Goal: Check status: Check status

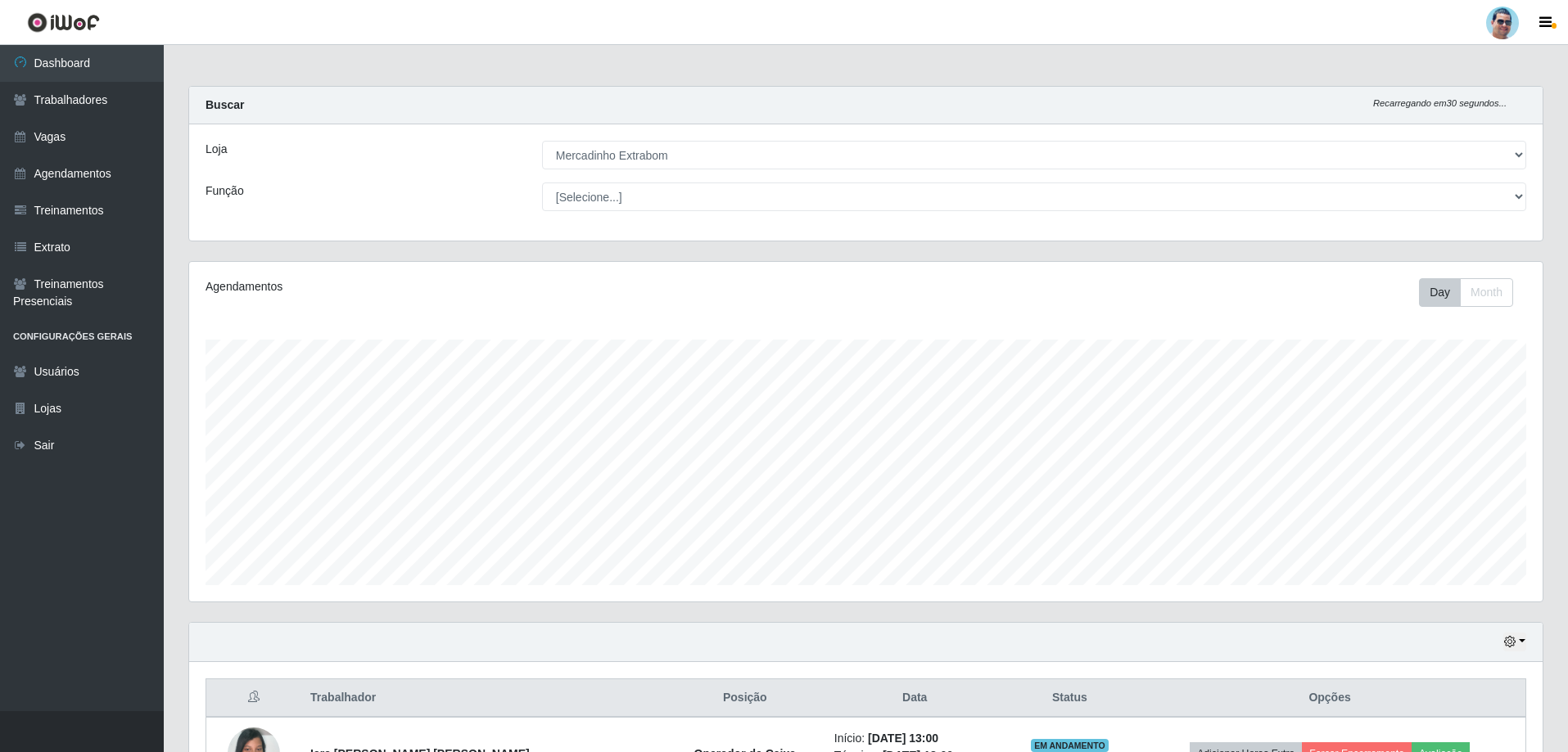
select select "175"
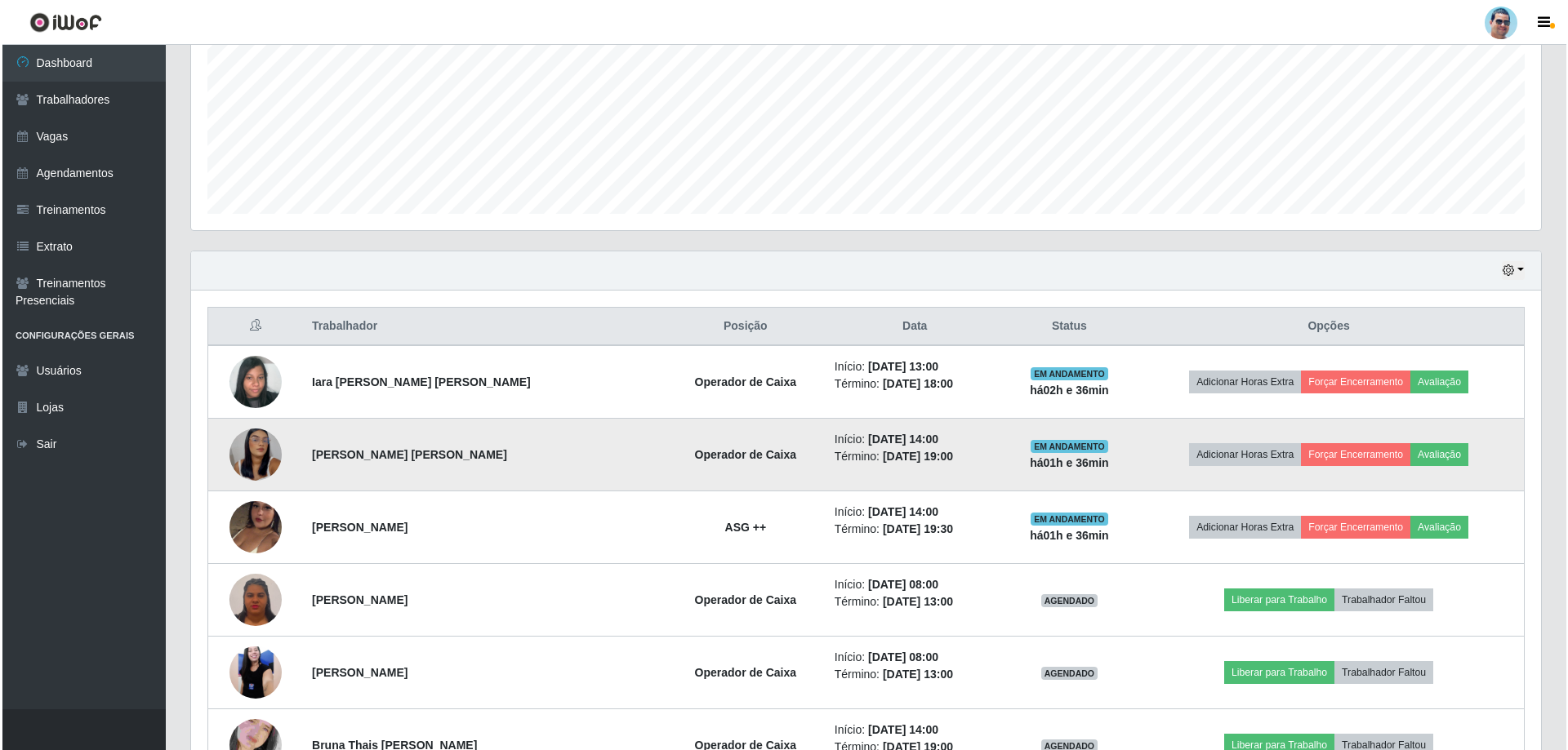
scroll to position [339, 1350]
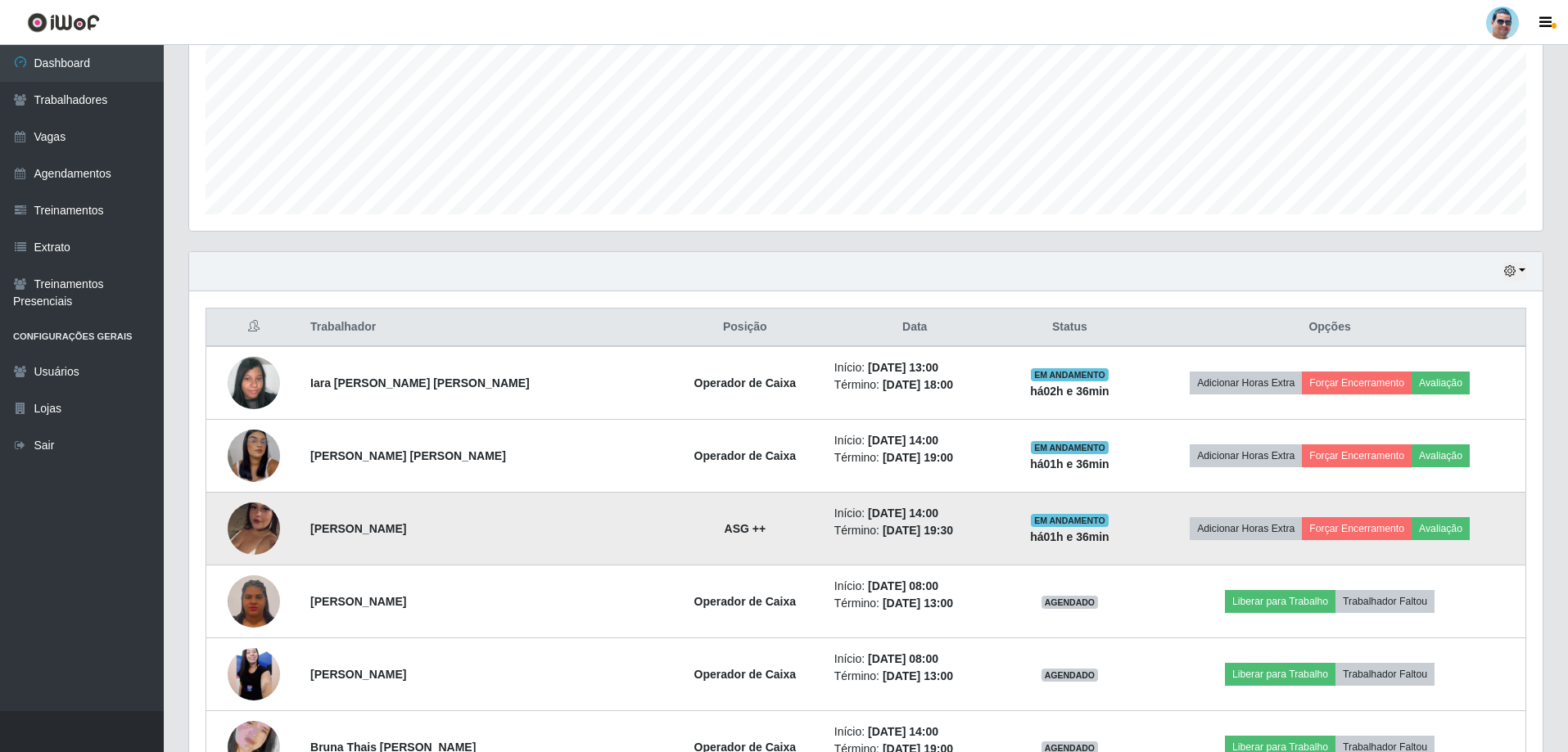
click at [255, 512] on img at bounding box center [254, 528] width 53 height 93
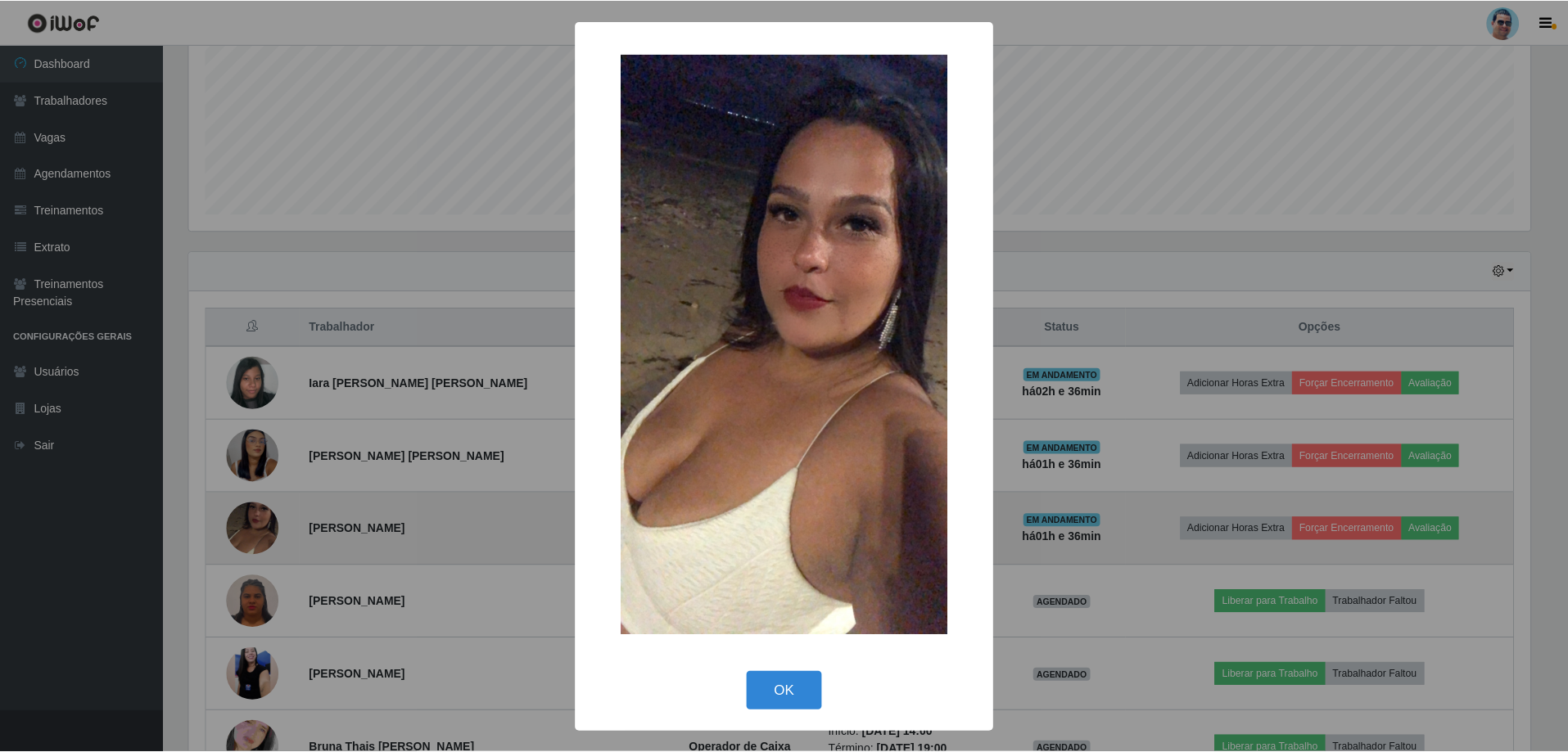
scroll to position [340, 1346]
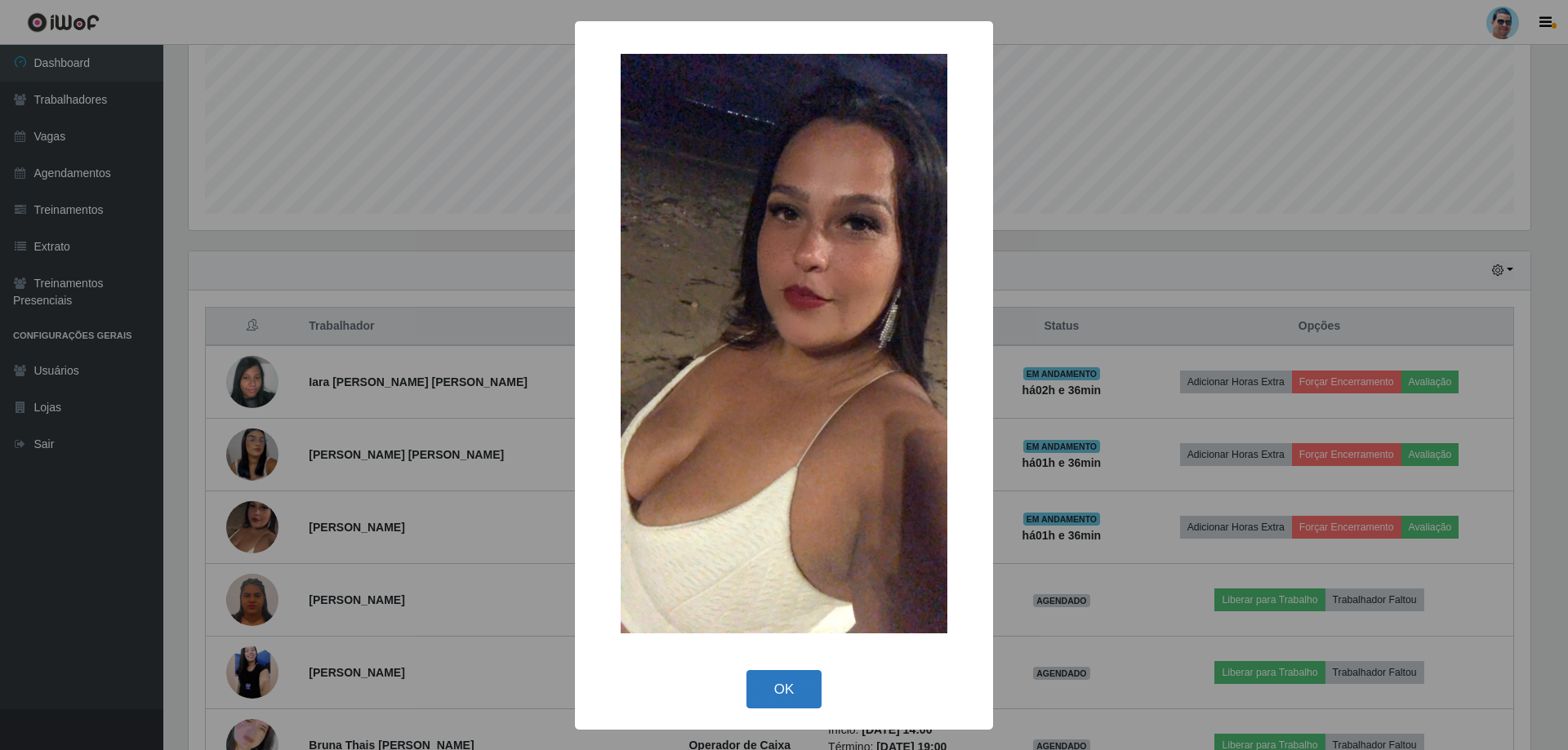
drag, startPoint x: 771, startPoint y: 680, endPoint x: 452, endPoint y: 562, distance: 340.1
click at [770, 680] on button "OK" at bounding box center [784, 689] width 76 height 38
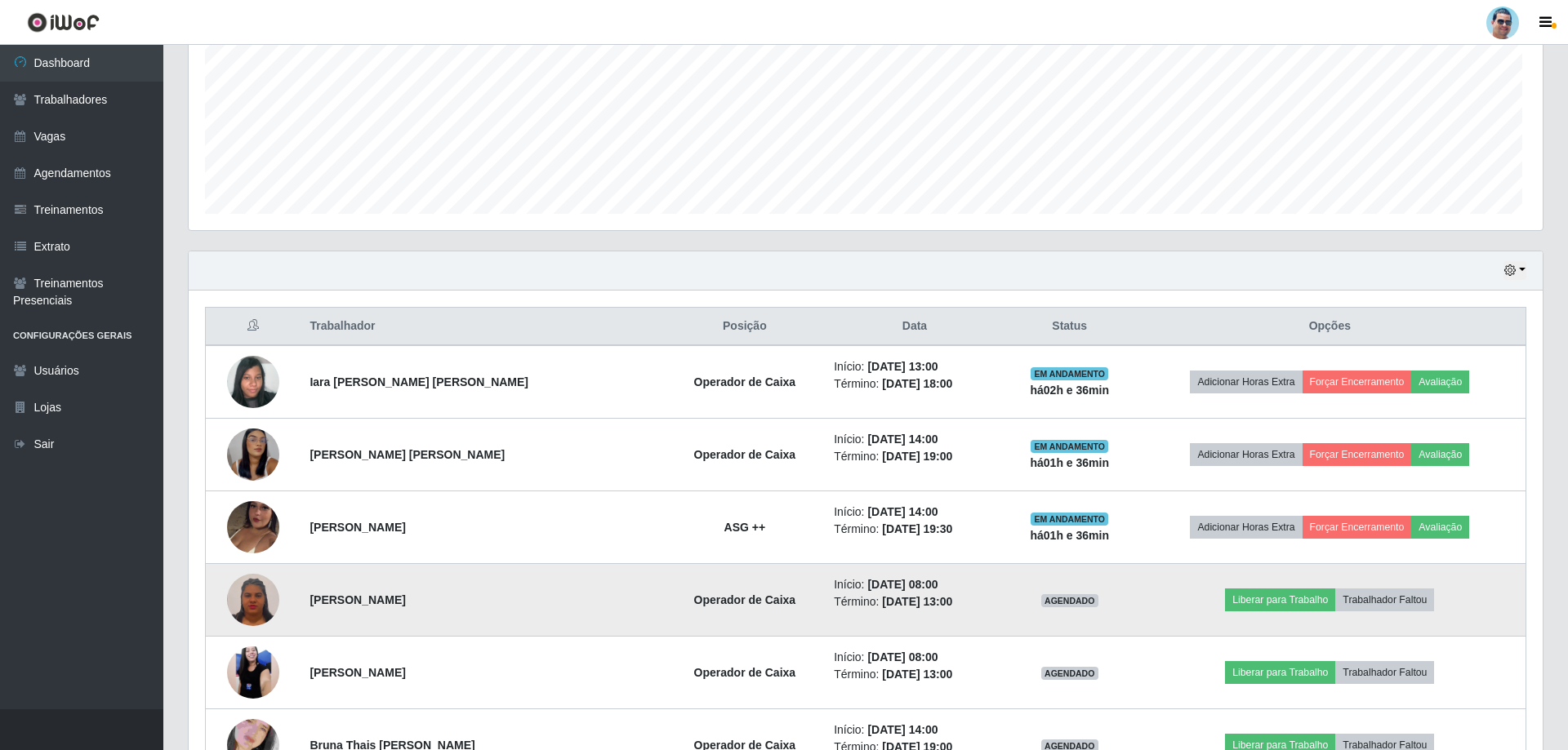
scroll to position [339, 1350]
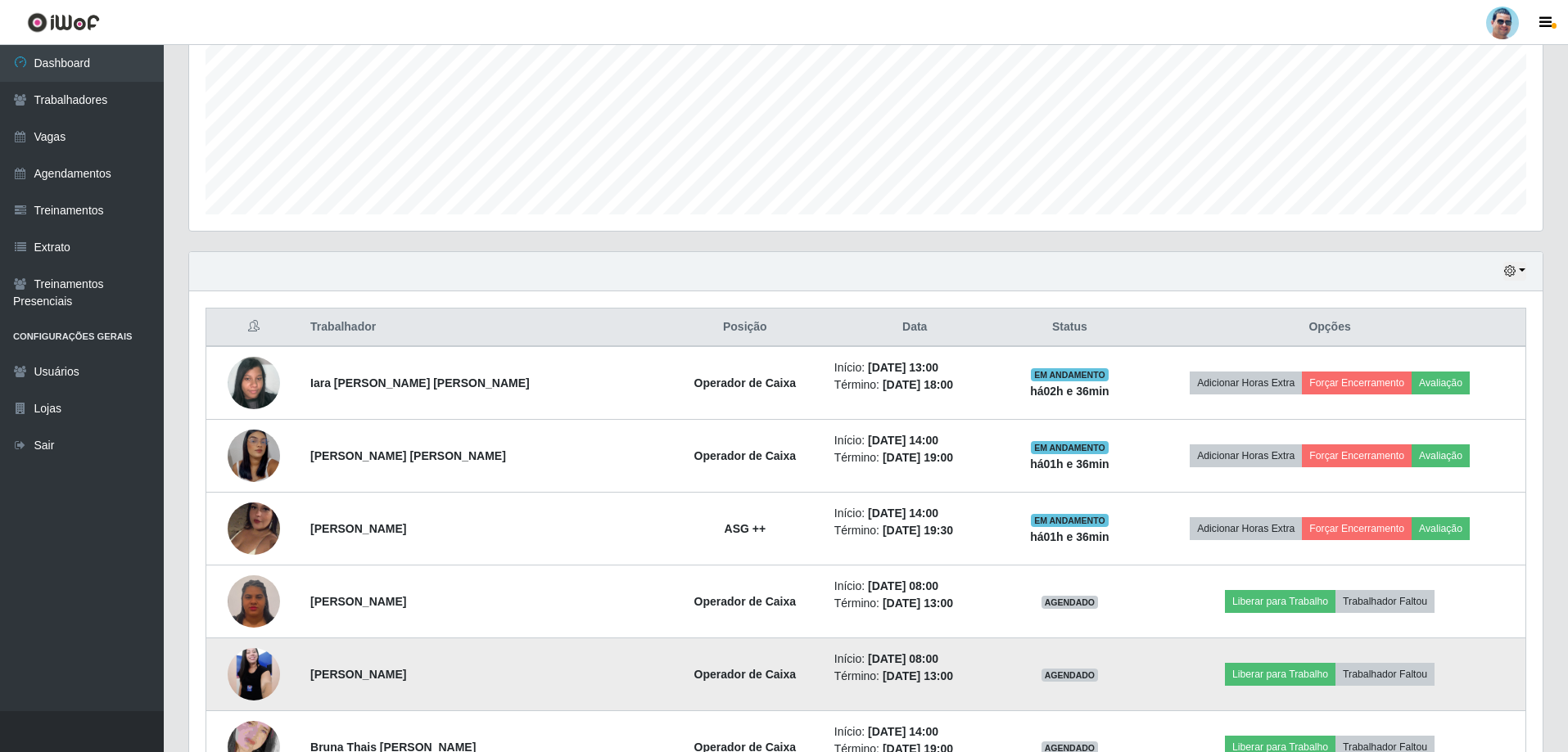
click at [250, 676] on img at bounding box center [254, 674] width 53 height 116
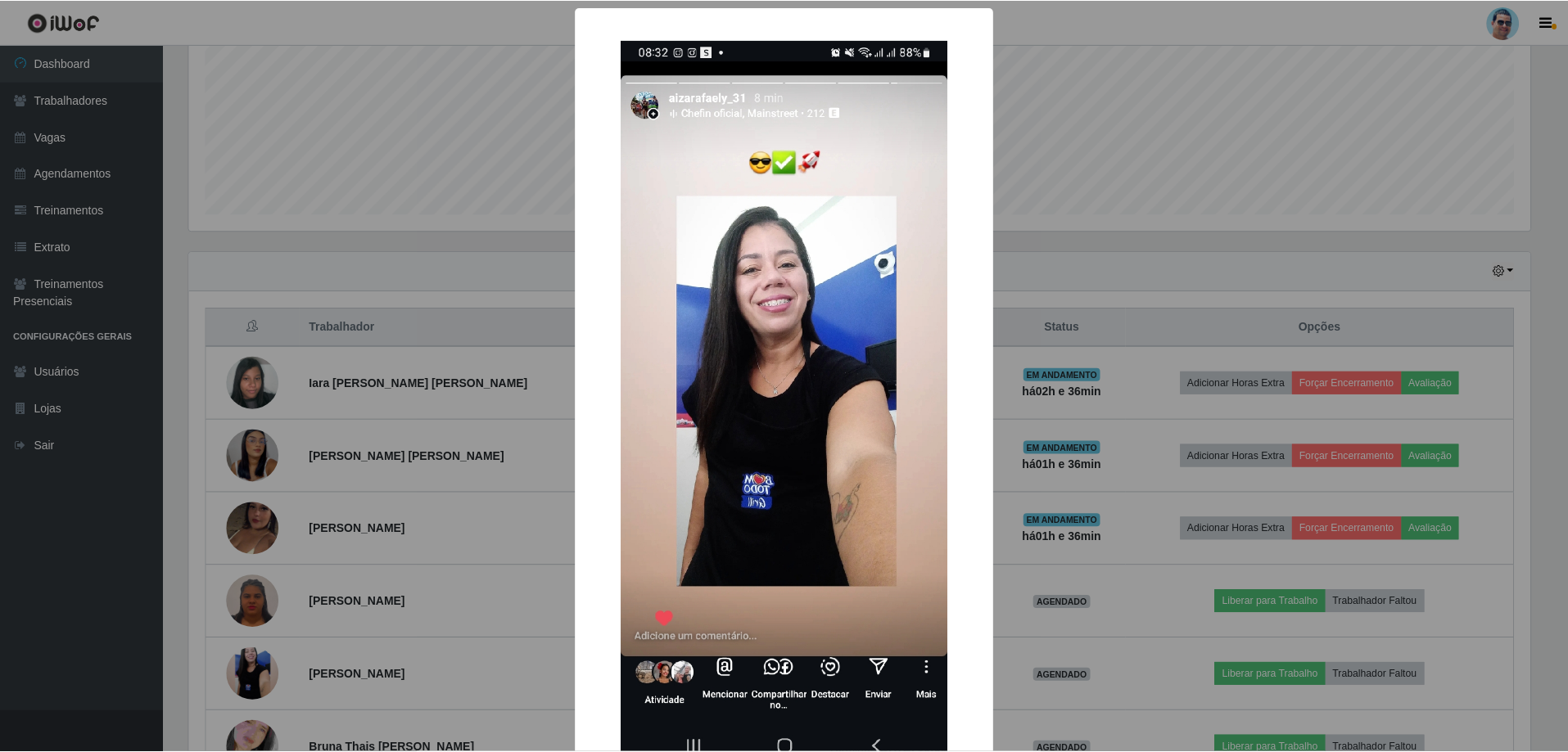
scroll to position [340, 1346]
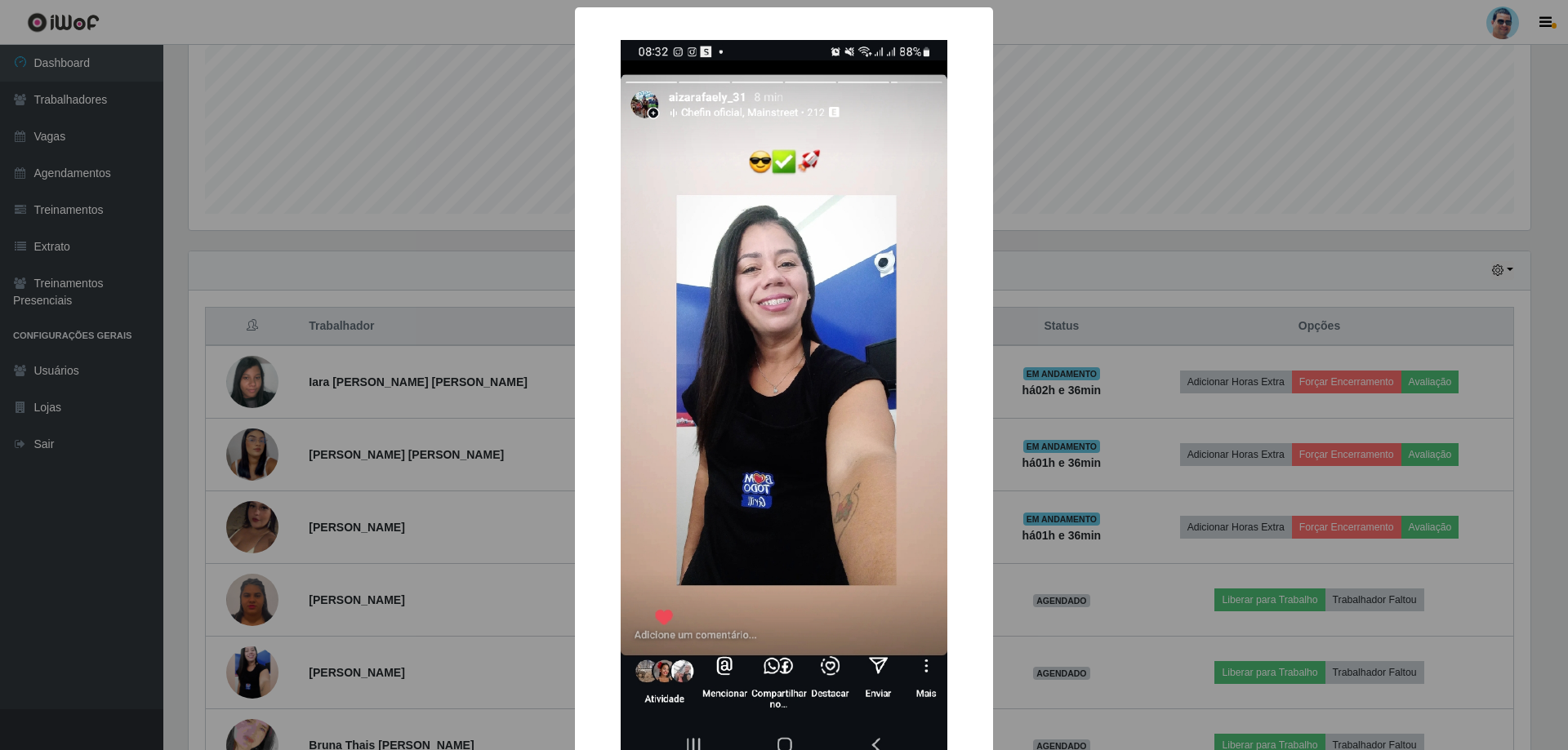
click at [555, 225] on div "× OK Cancel" at bounding box center [784, 375] width 1568 height 750
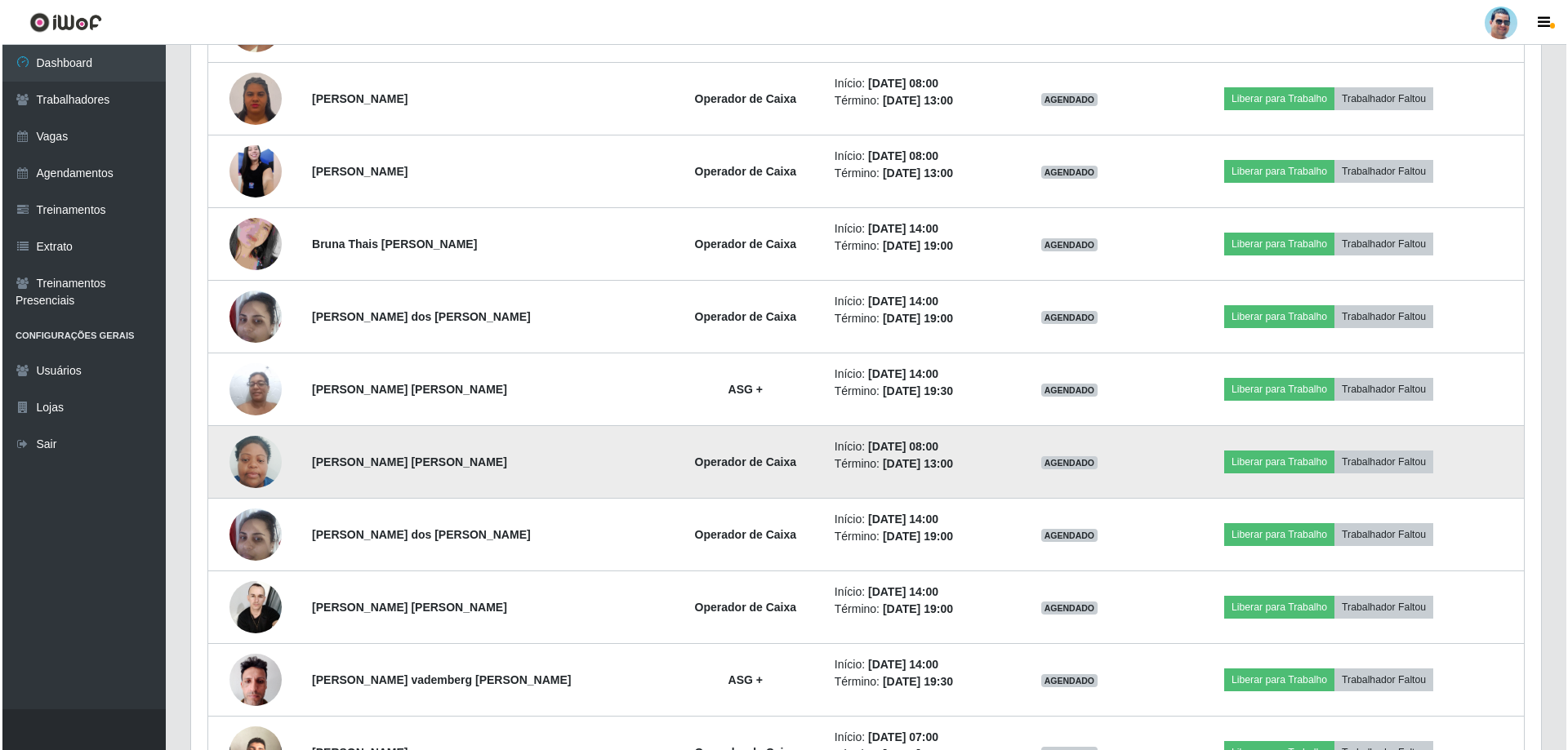
scroll to position [898, 0]
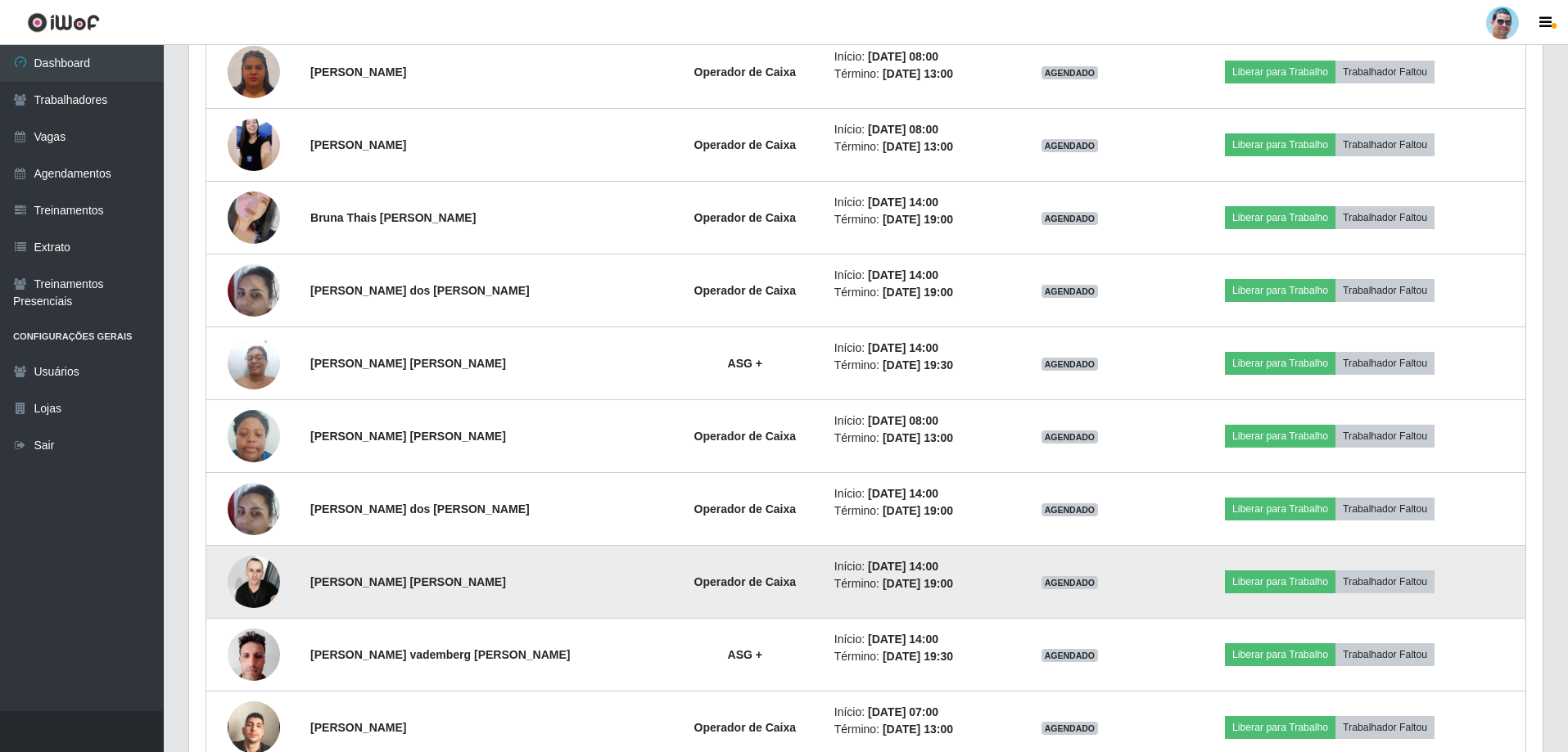
click at [273, 576] on img at bounding box center [254, 582] width 53 height 70
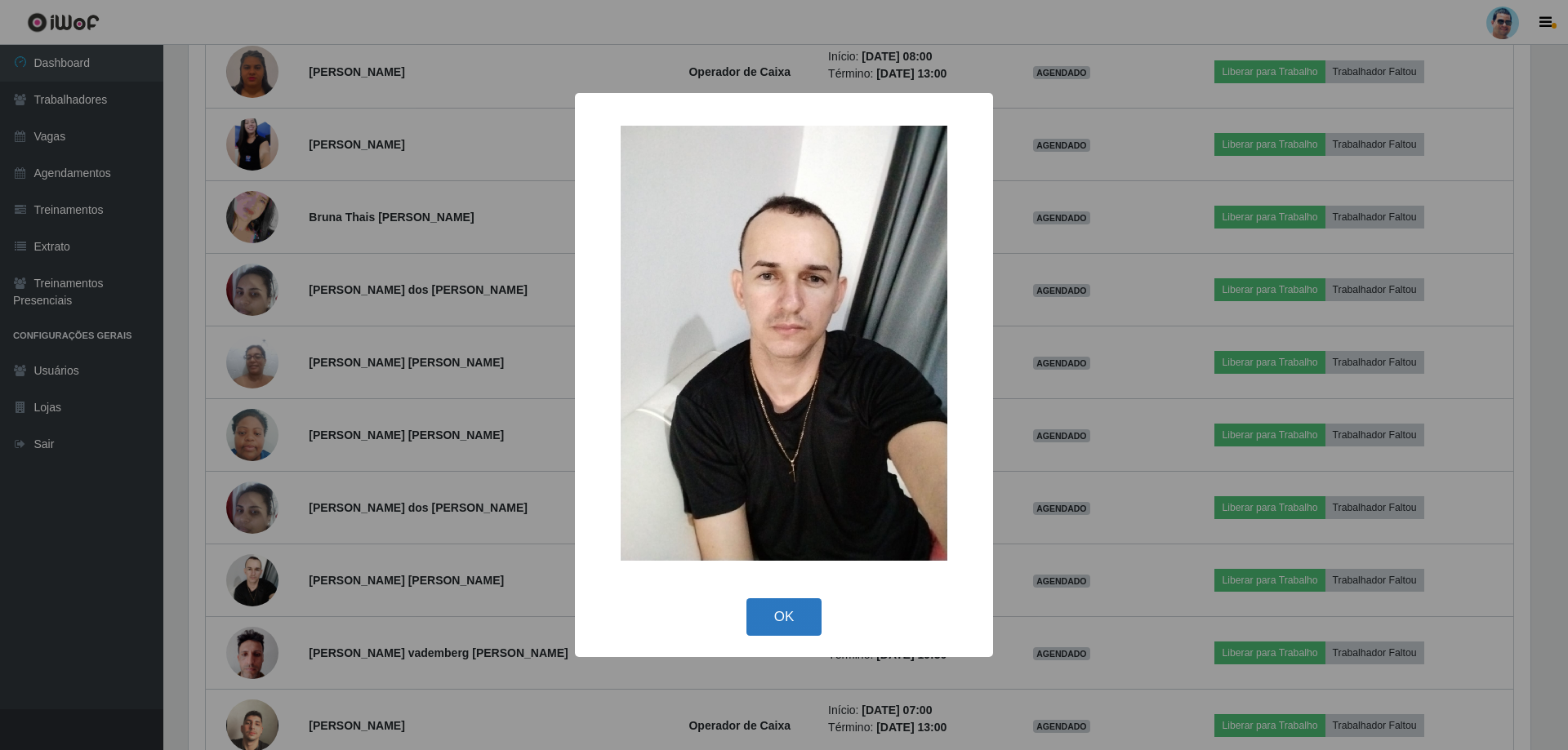
click at [786, 616] on button "OK" at bounding box center [784, 617] width 76 height 38
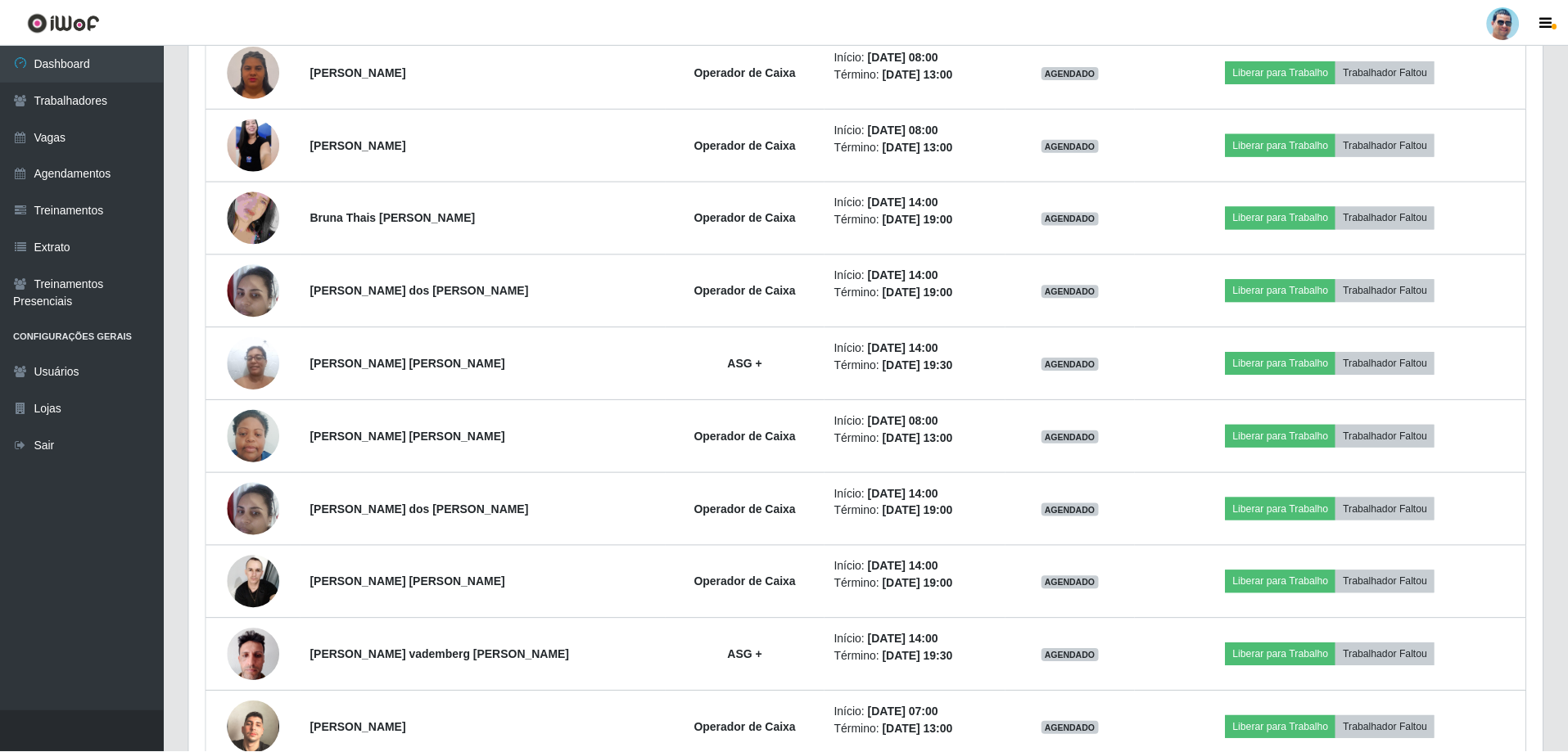
scroll to position [340, 1354]
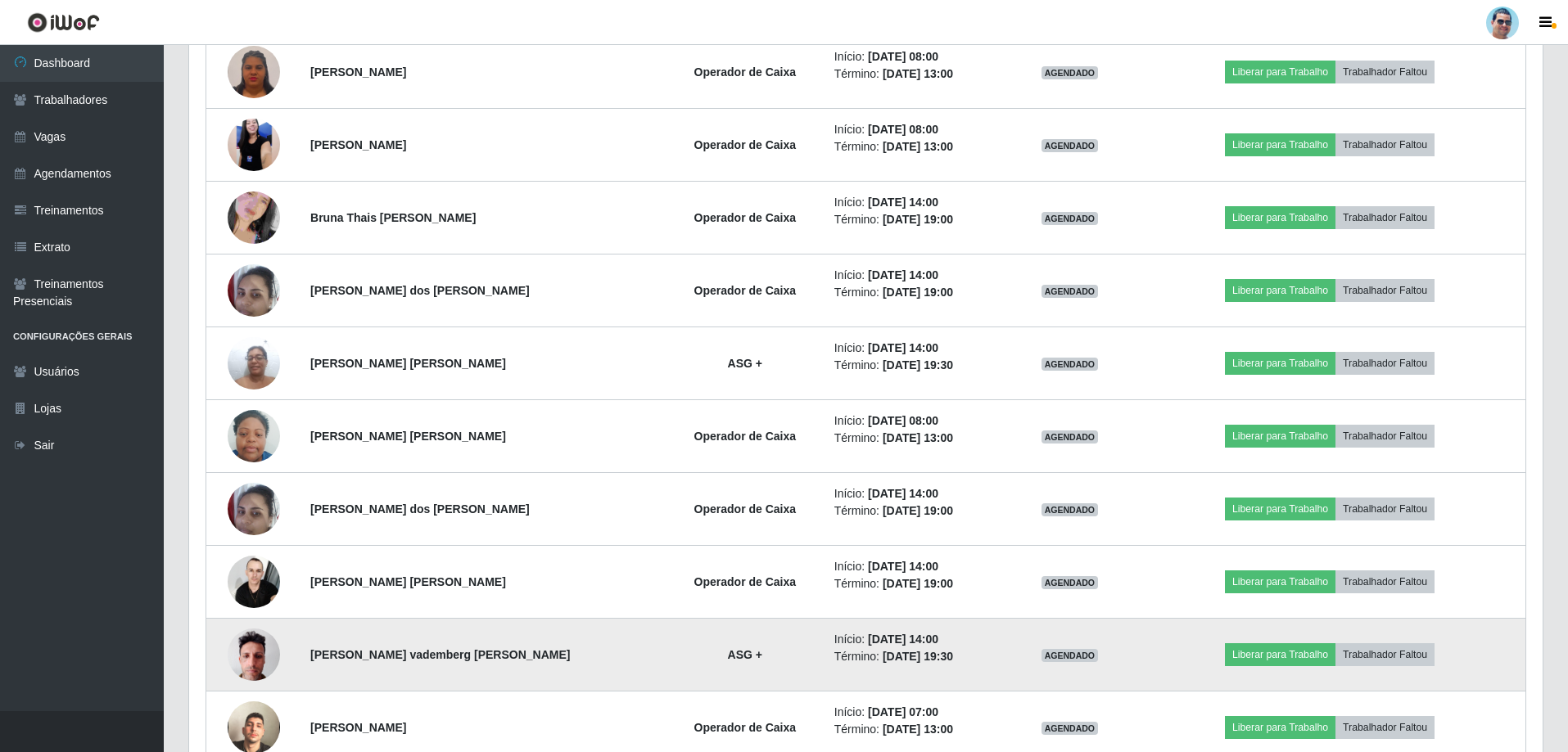
click at [271, 656] on img at bounding box center [254, 654] width 53 height 70
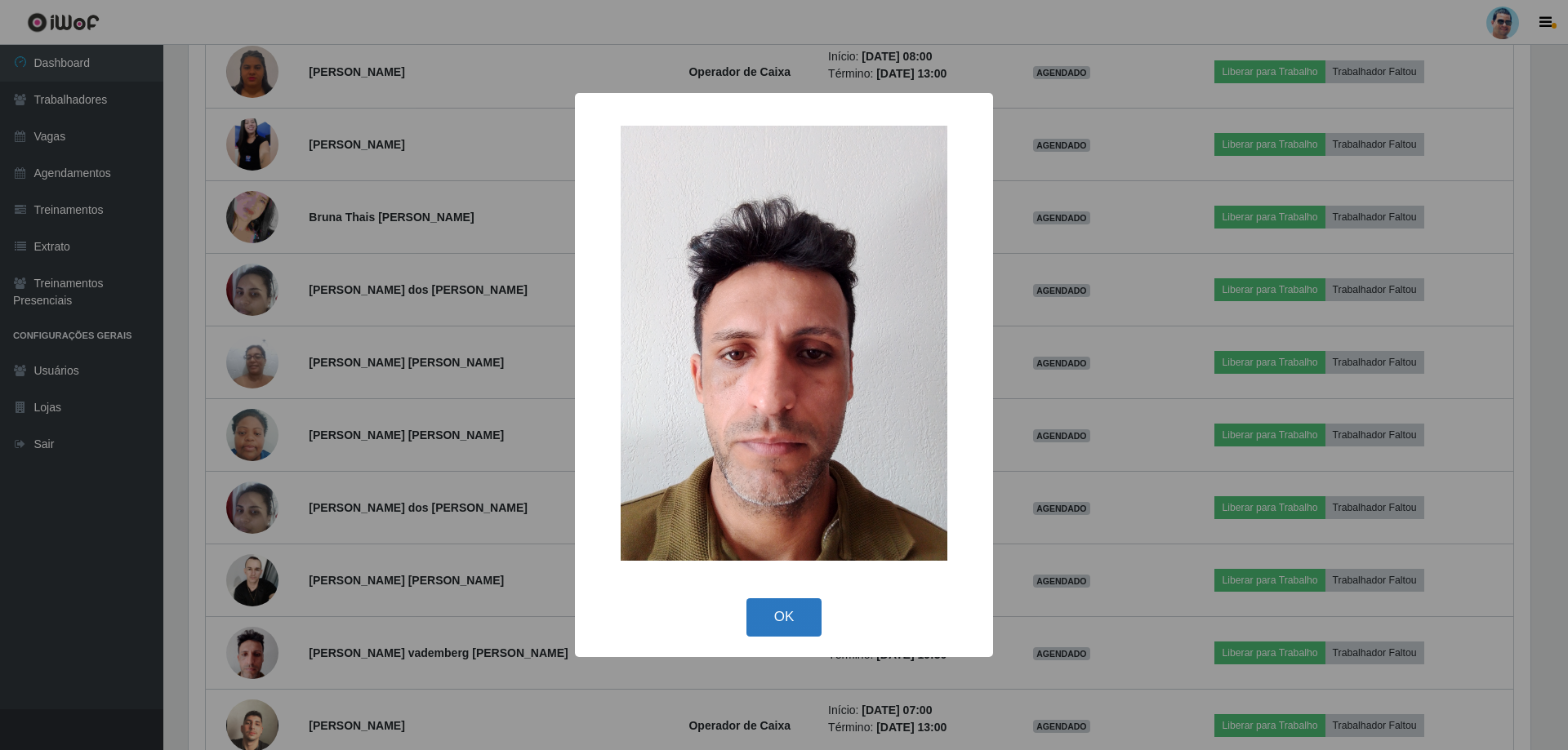
click at [764, 602] on button "OK" at bounding box center [784, 617] width 76 height 38
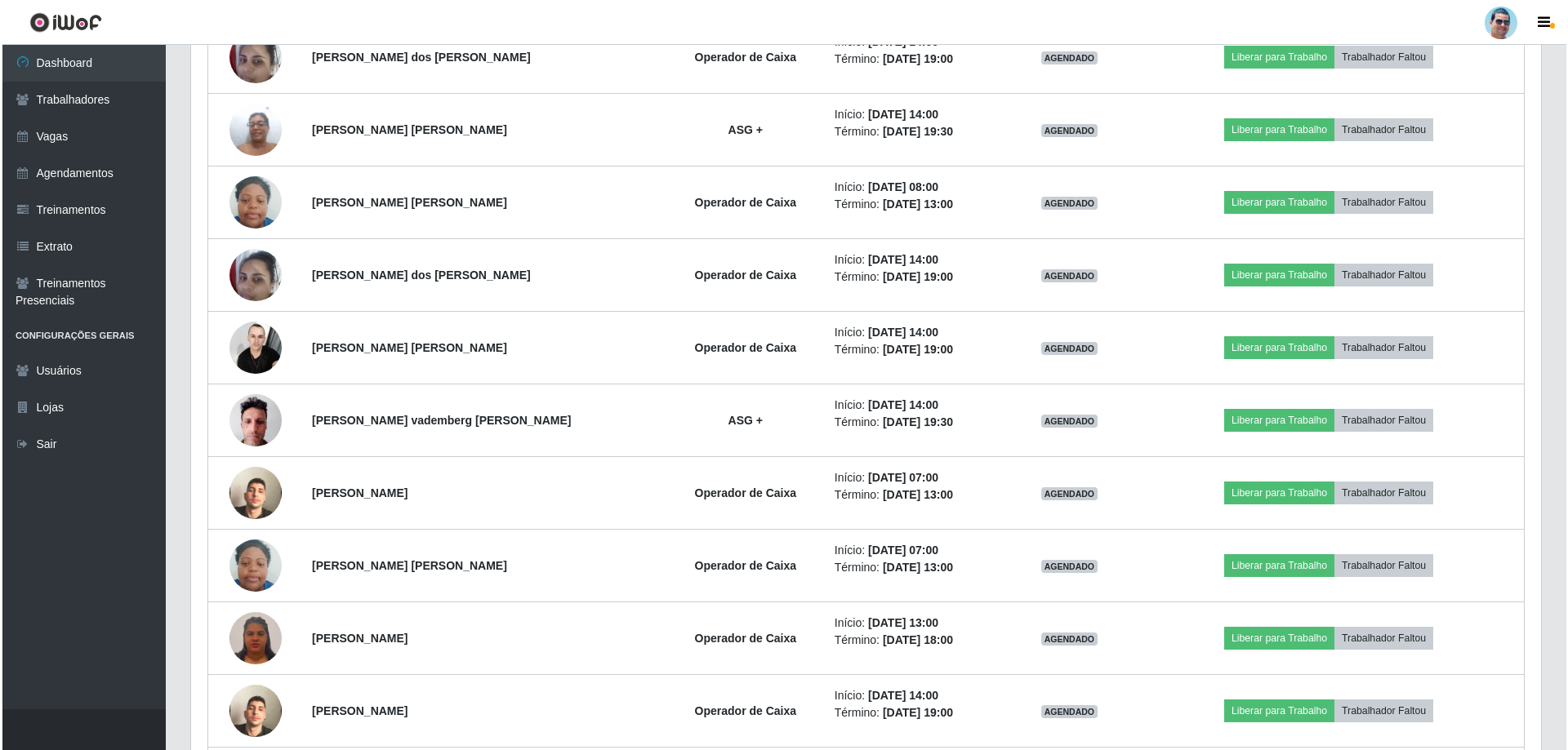
scroll to position [1143, 0]
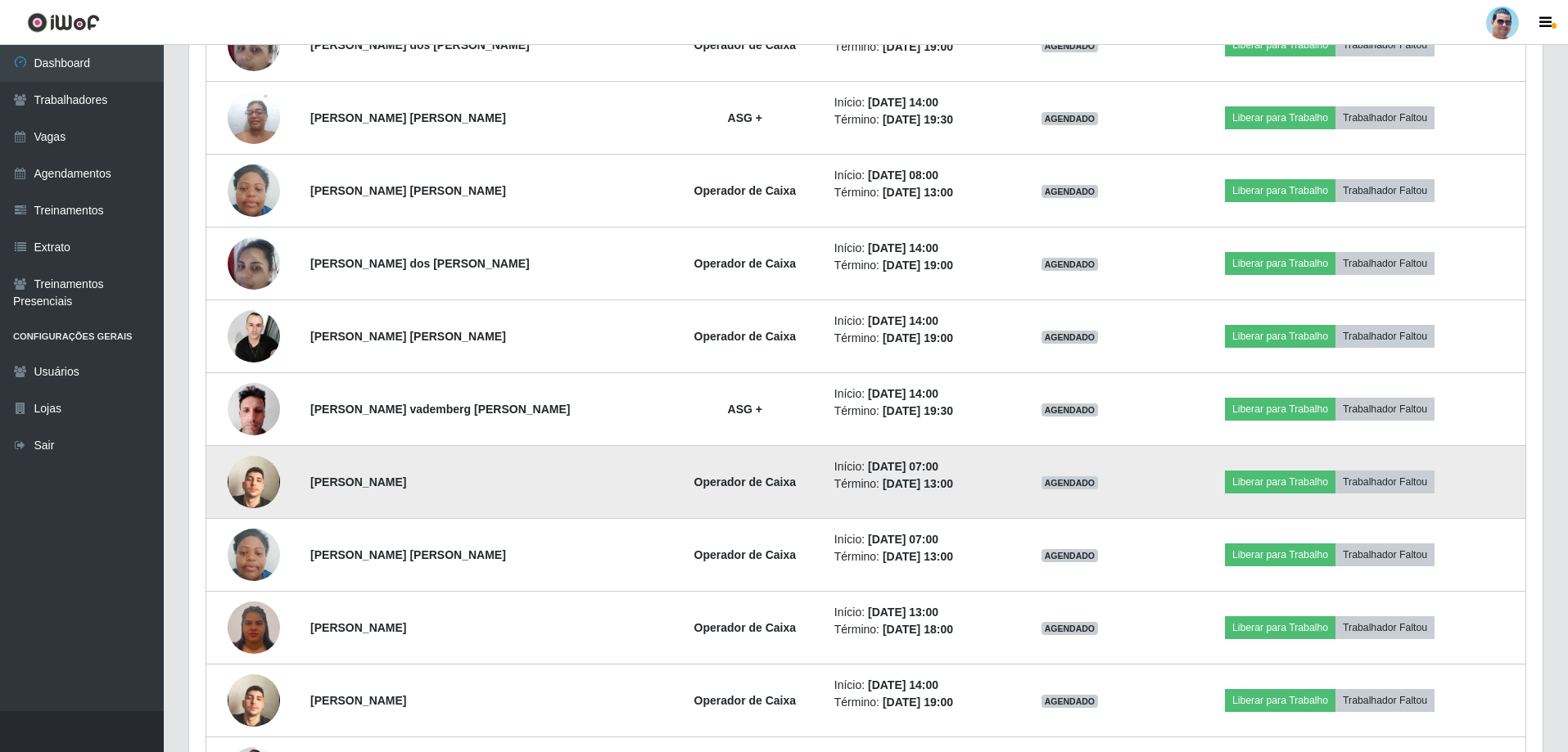
click at [251, 497] on img at bounding box center [254, 482] width 53 height 93
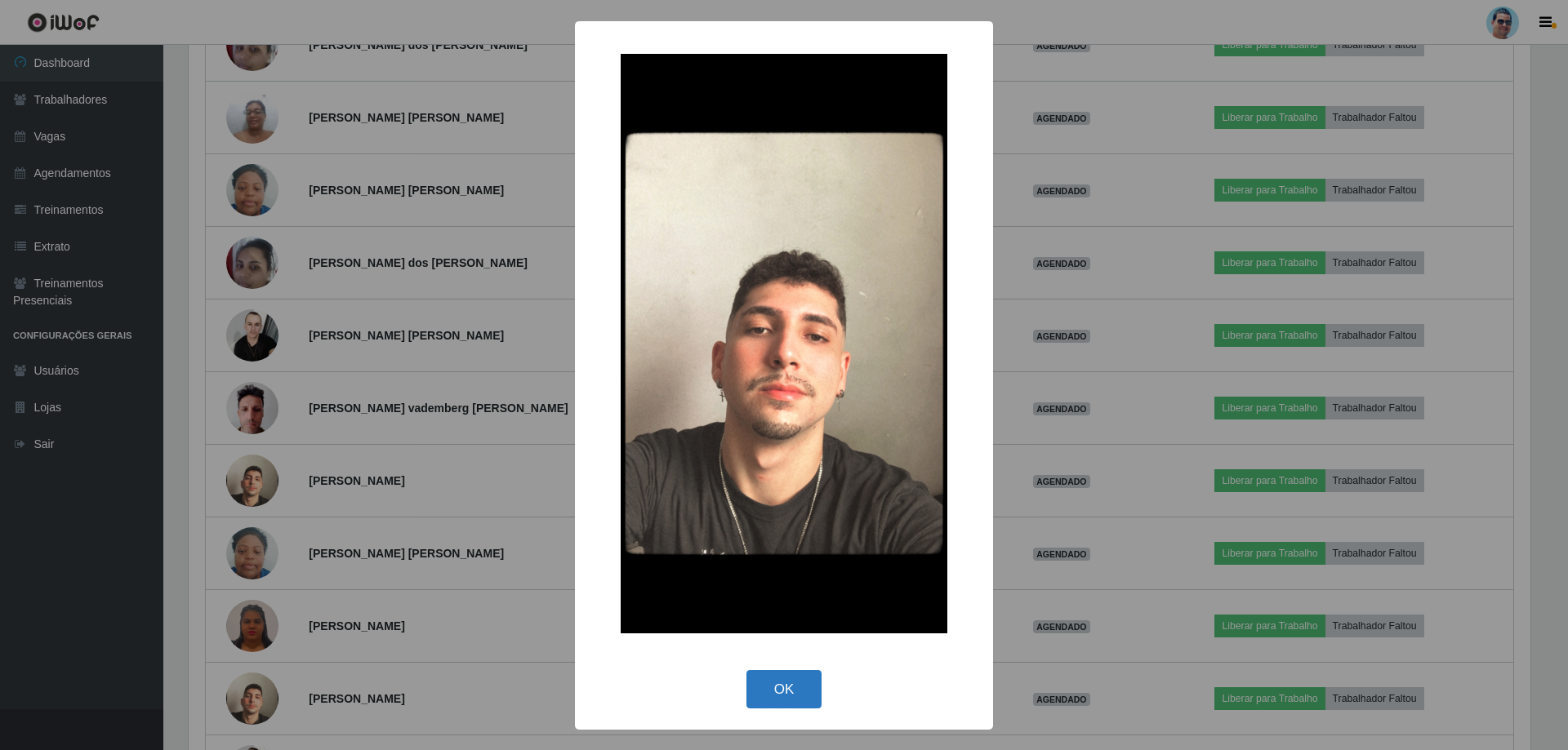
click at [773, 689] on button "OK" at bounding box center [784, 689] width 76 height 38
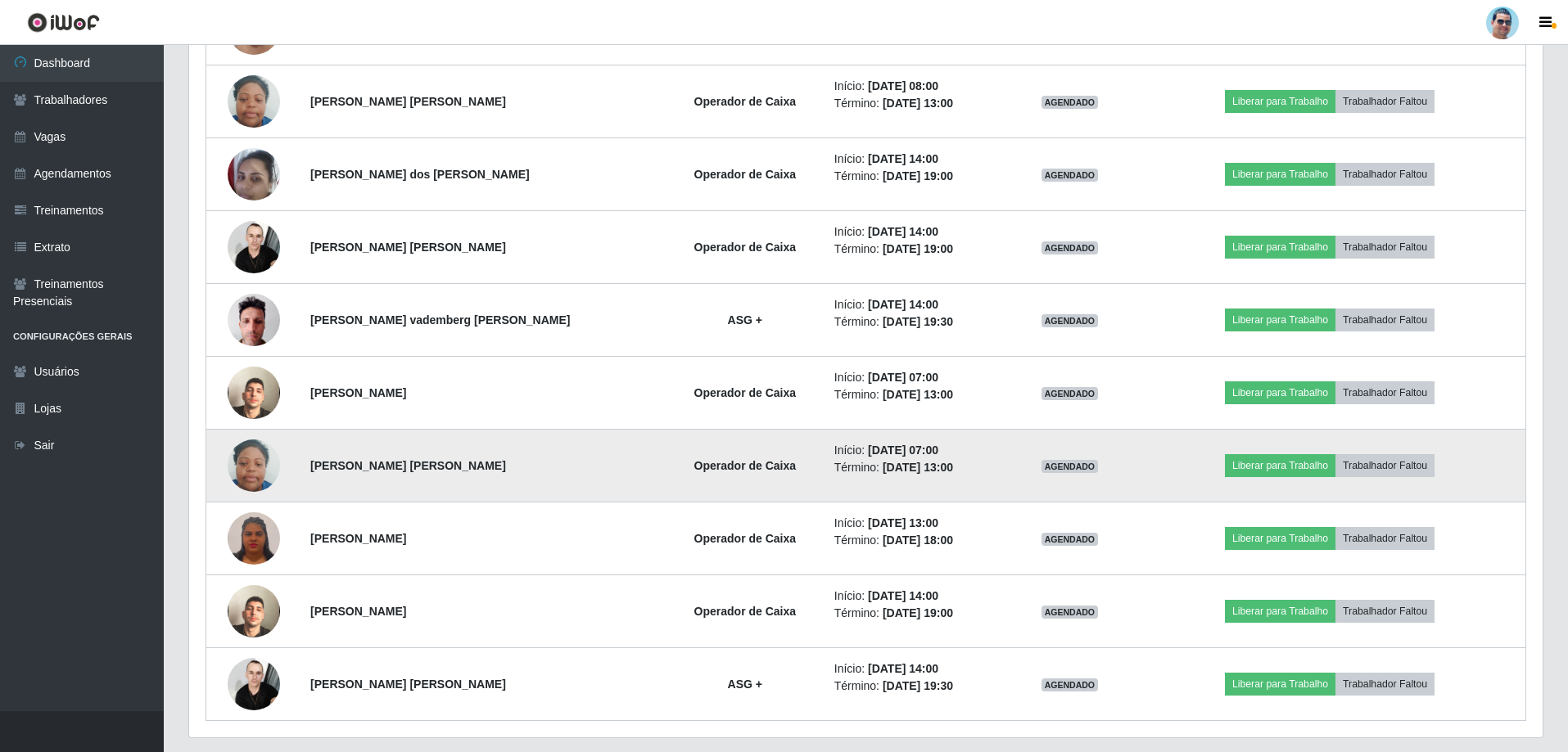
scroll to position [0, 0]
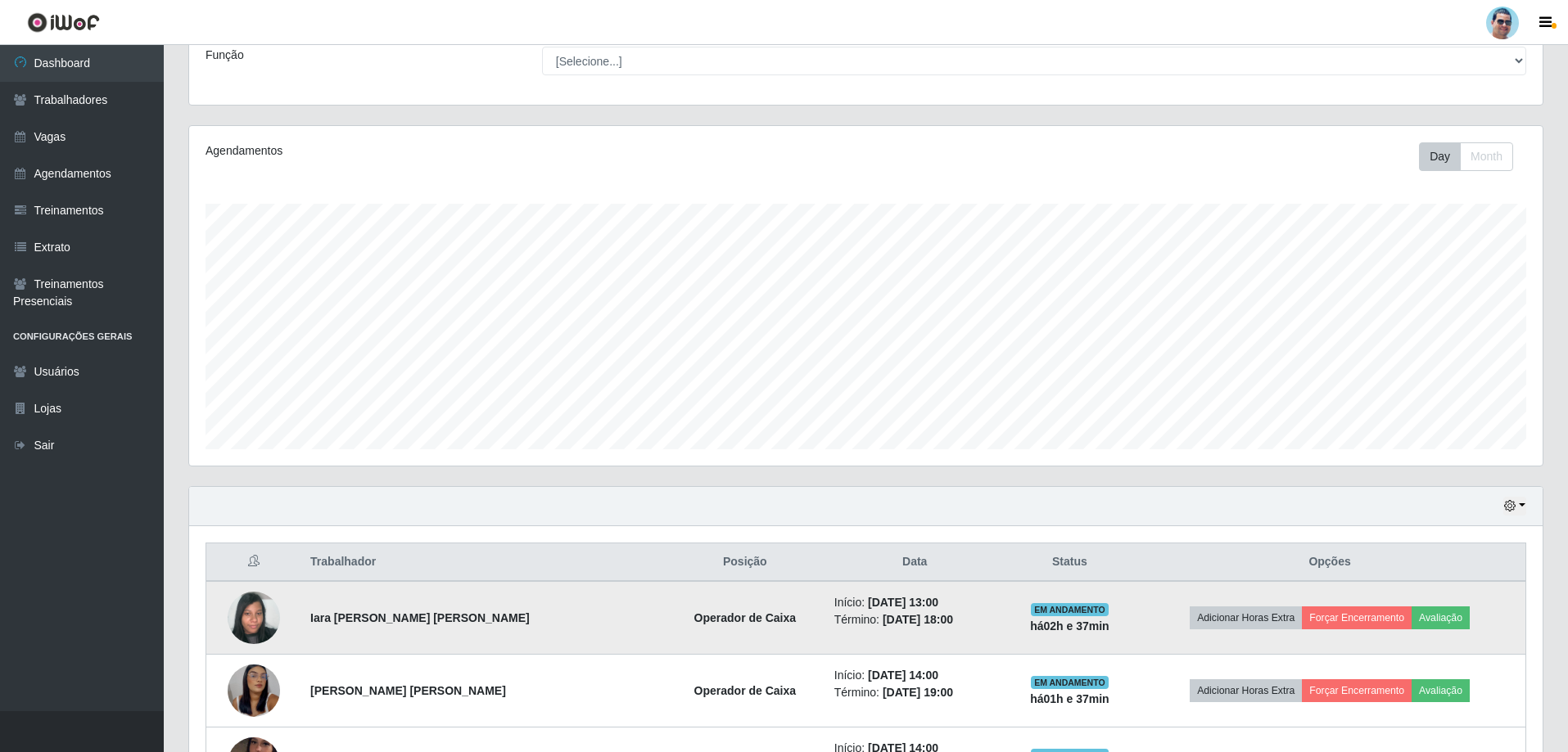
click at [256, 604] on img at bounding box center [254, 617] width 53 height 70
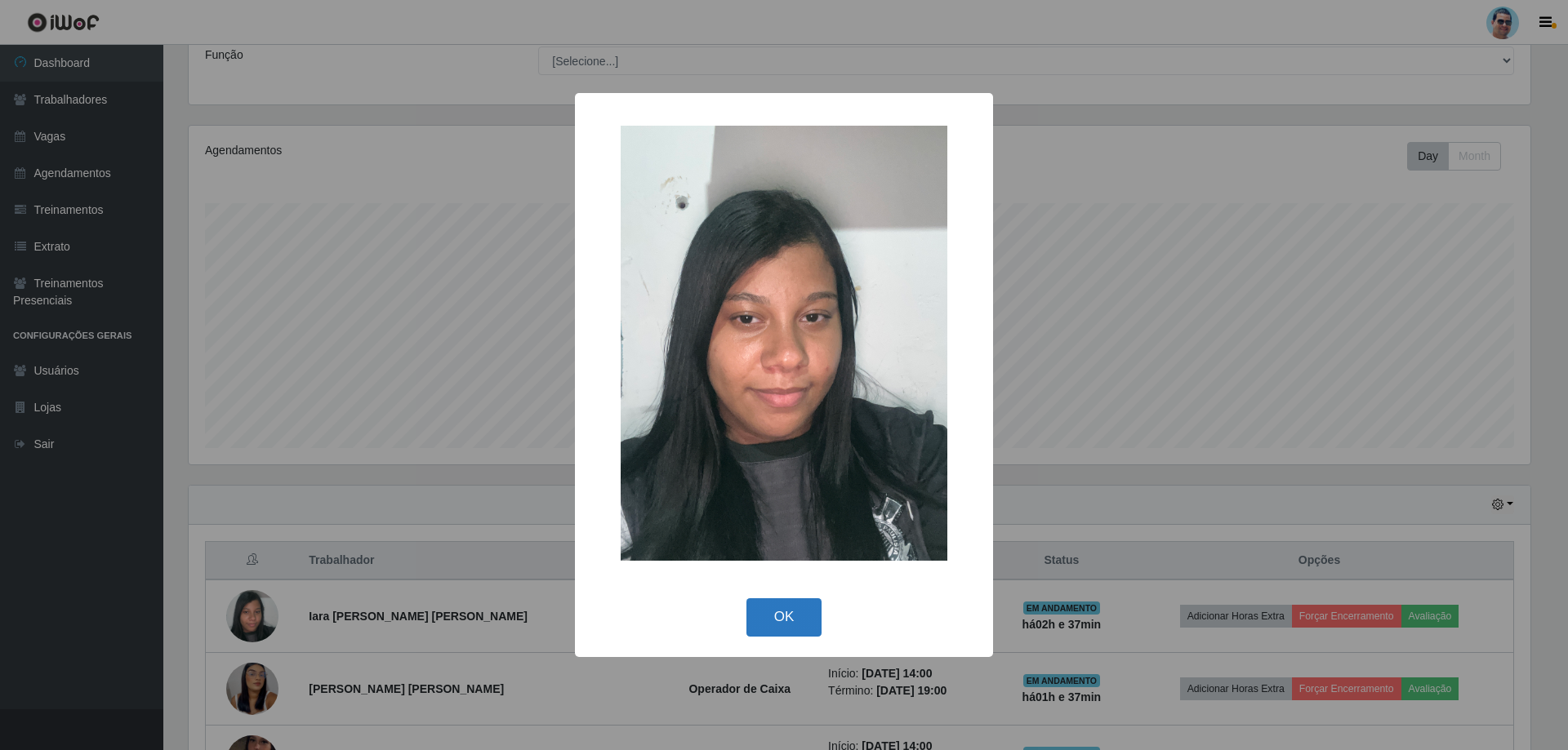
click at [765, 611] on button "OK" at bounding box center [784, 617] width 76 height 38
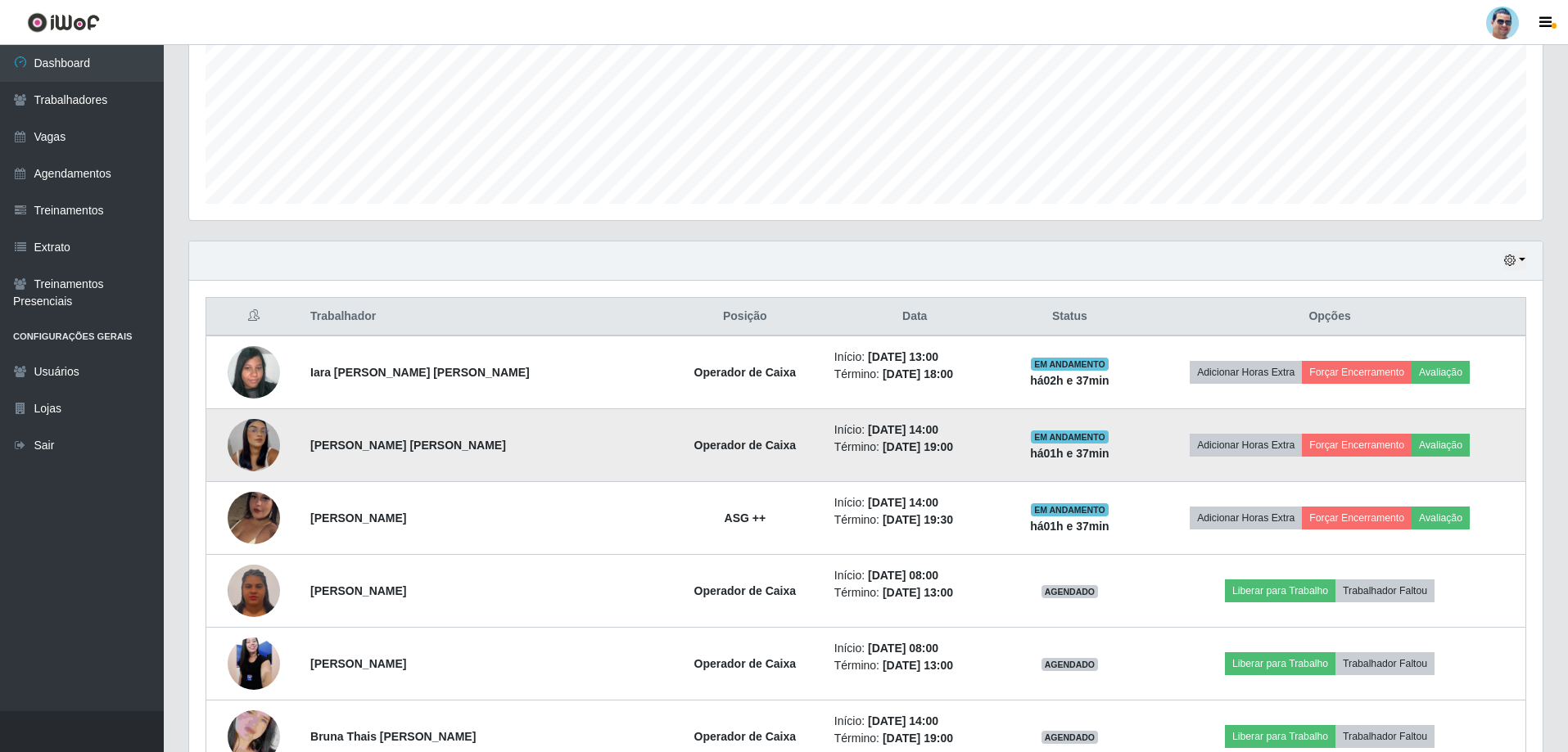
click at [268, 448] on img at bounding box center [254, 446] width 53 height 114
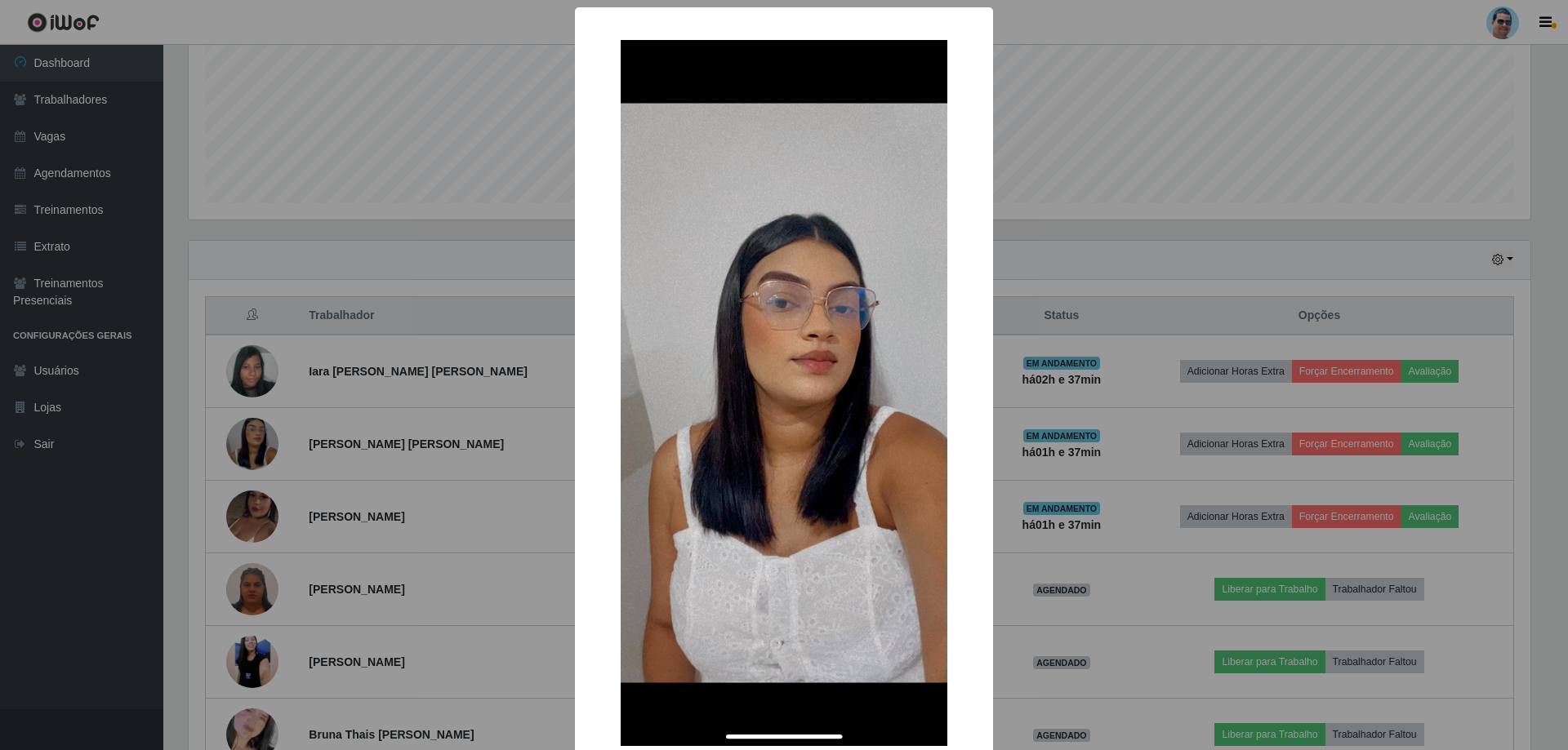
click at [438, 514] on div "× OK Cancel" at bounding box center [784, 375] width 1568 height 750
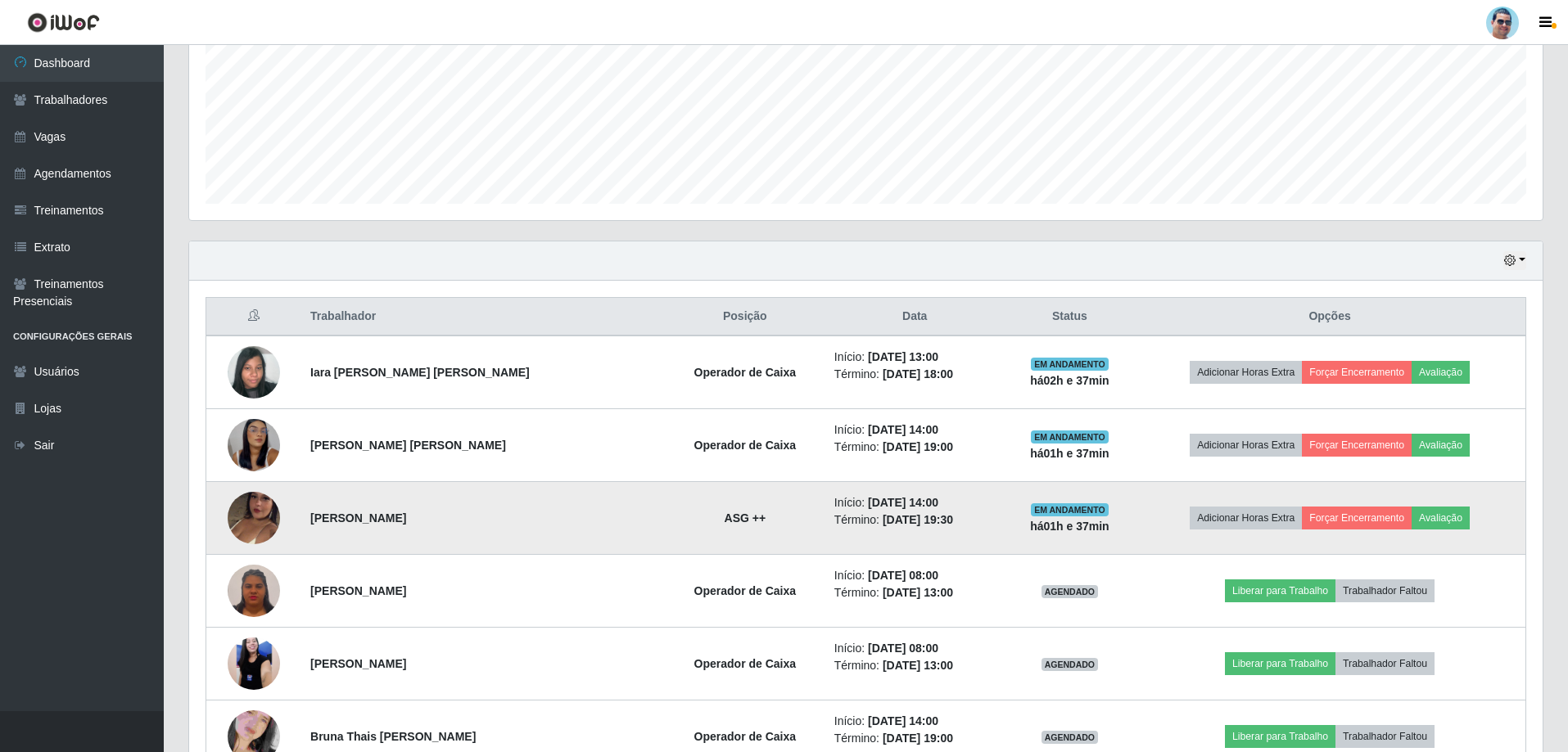
click at [247, 510] on img at bounding box center [254, 517] width 53 height 93
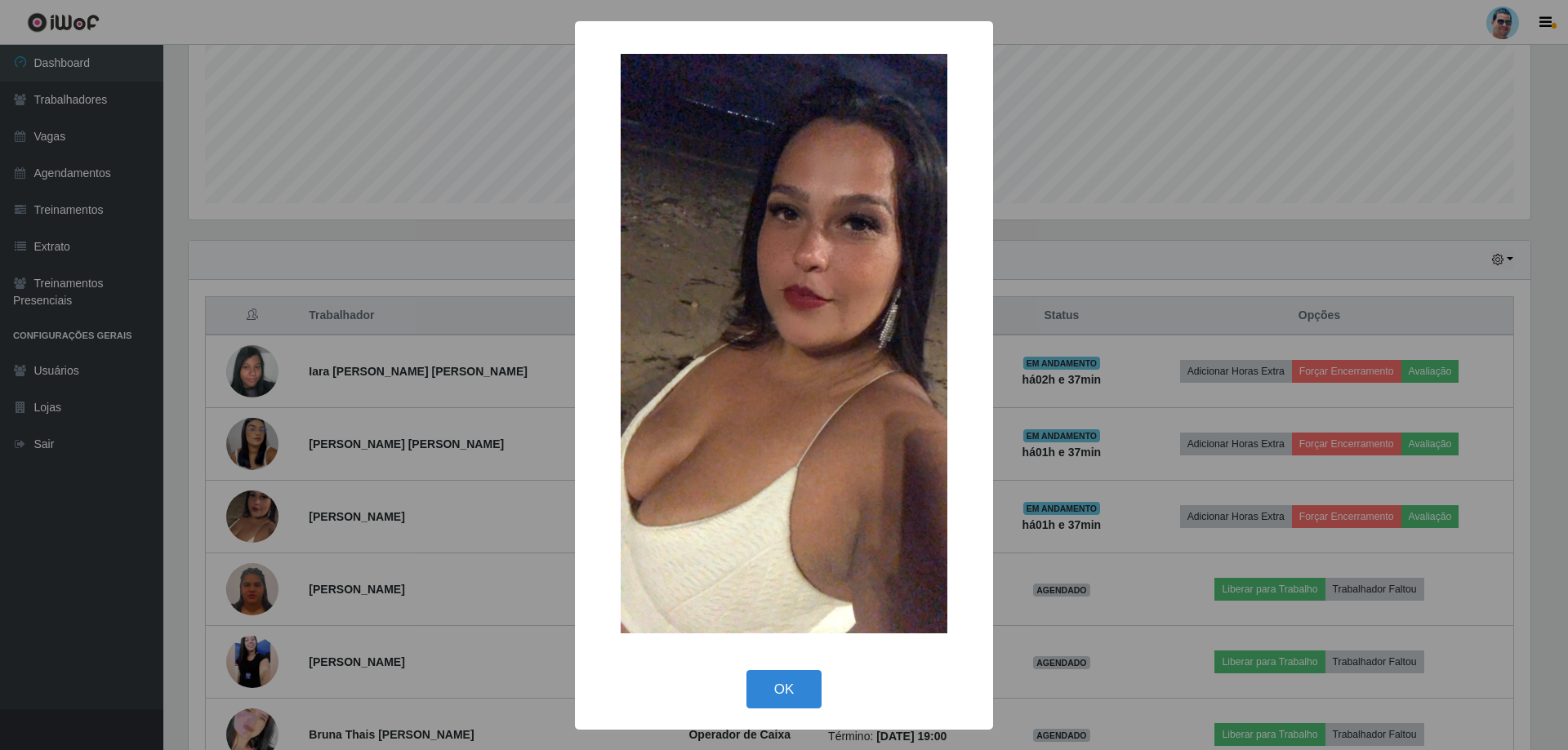
click at [447, 274] on div "× OK Cancel" at bounding box center [784, 375] width 1568 height 750
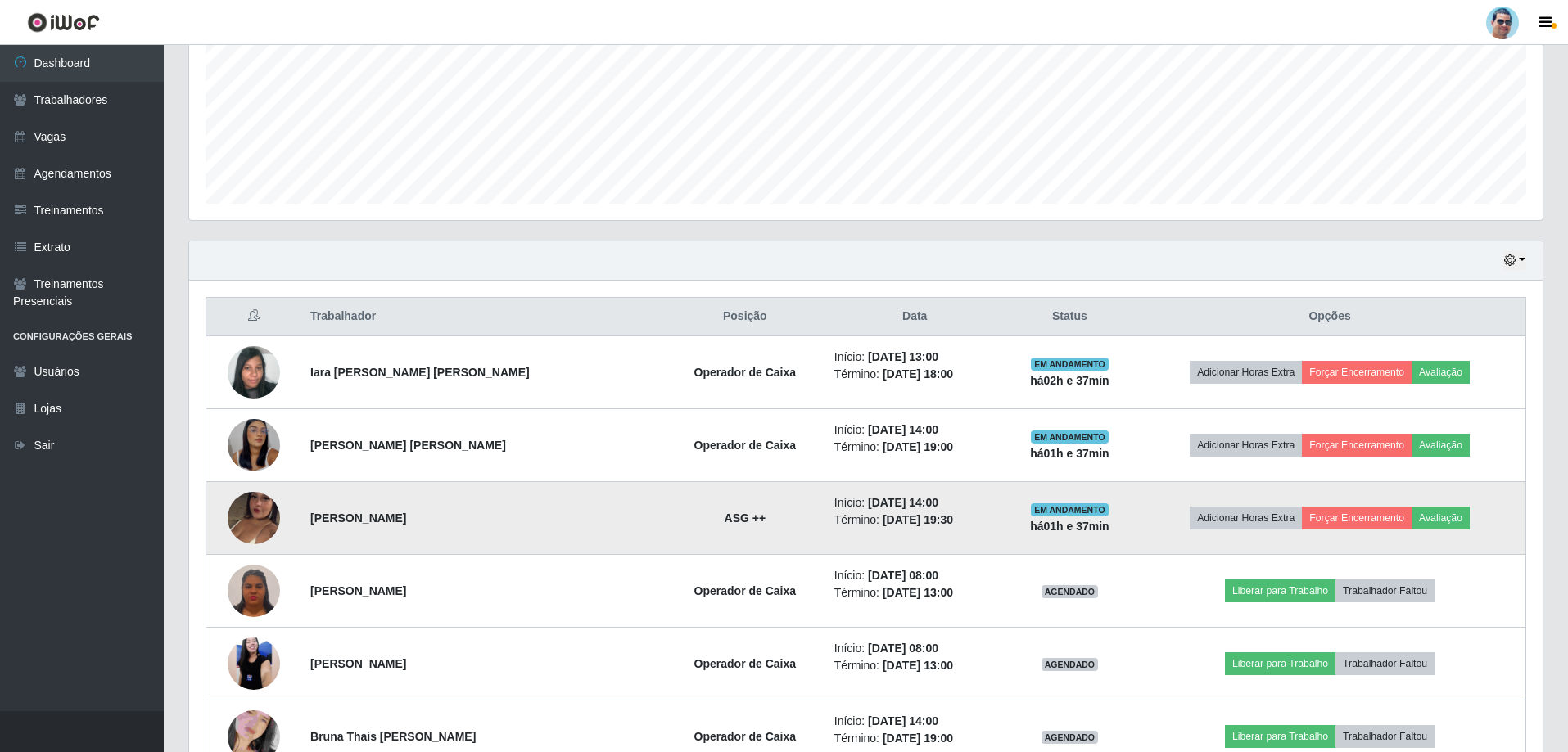
click at [235, 528] on img at bounding box center [254, 517] width 53 height 93
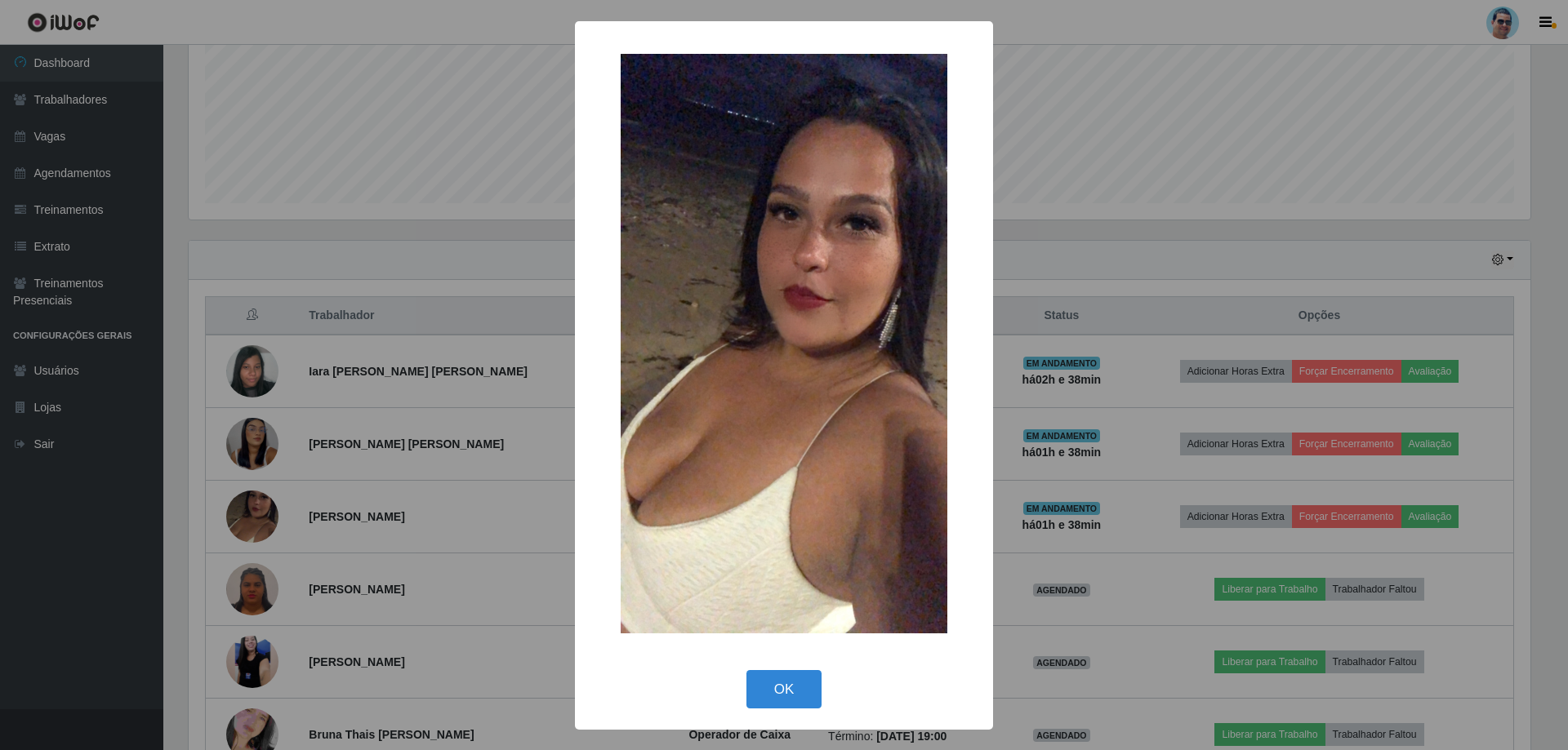
click at [746, 670] on button "OK" at bounding box center [784, 689] width 76 height 38
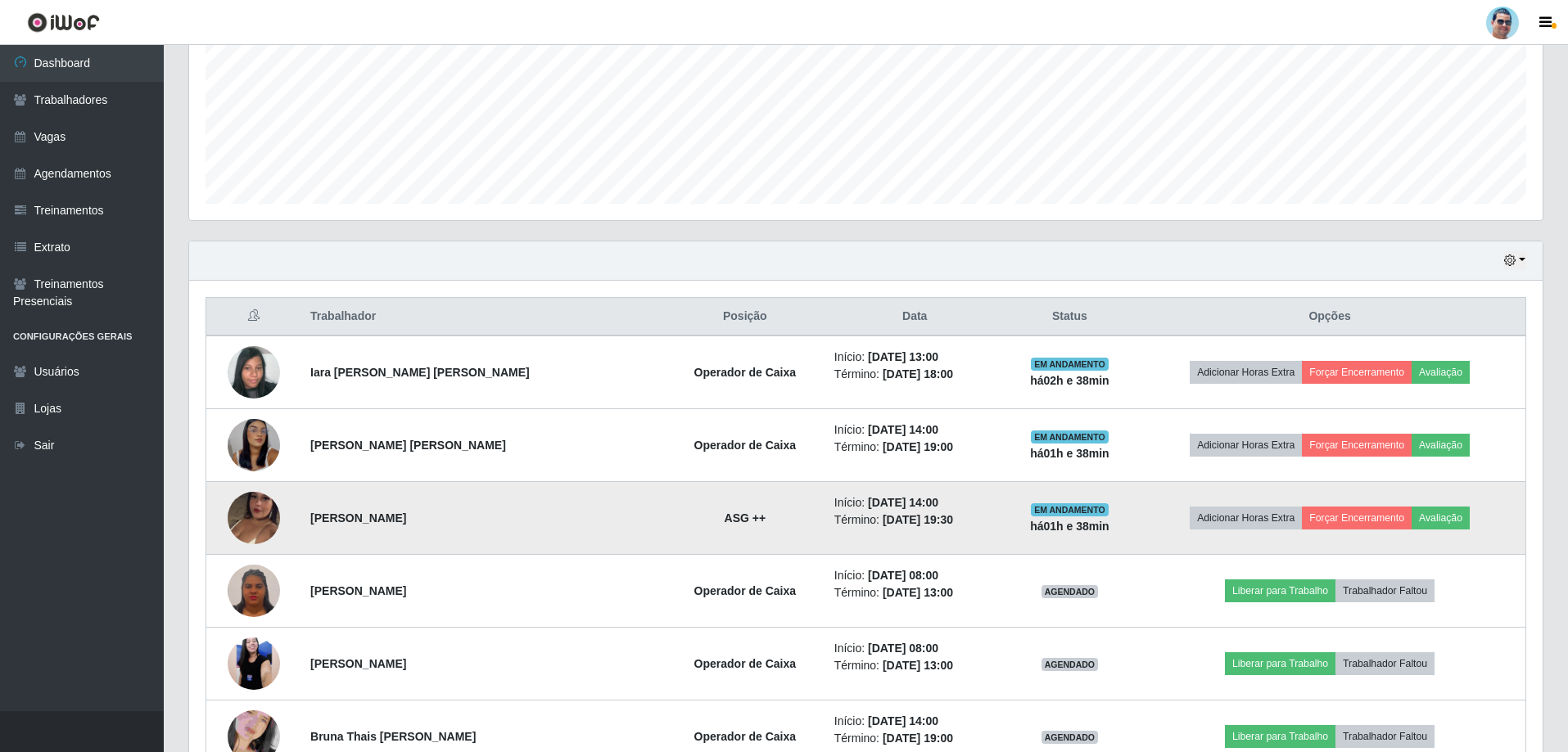
click at [267, 512] on img at bounding box center [254, 517] width 53 height 93
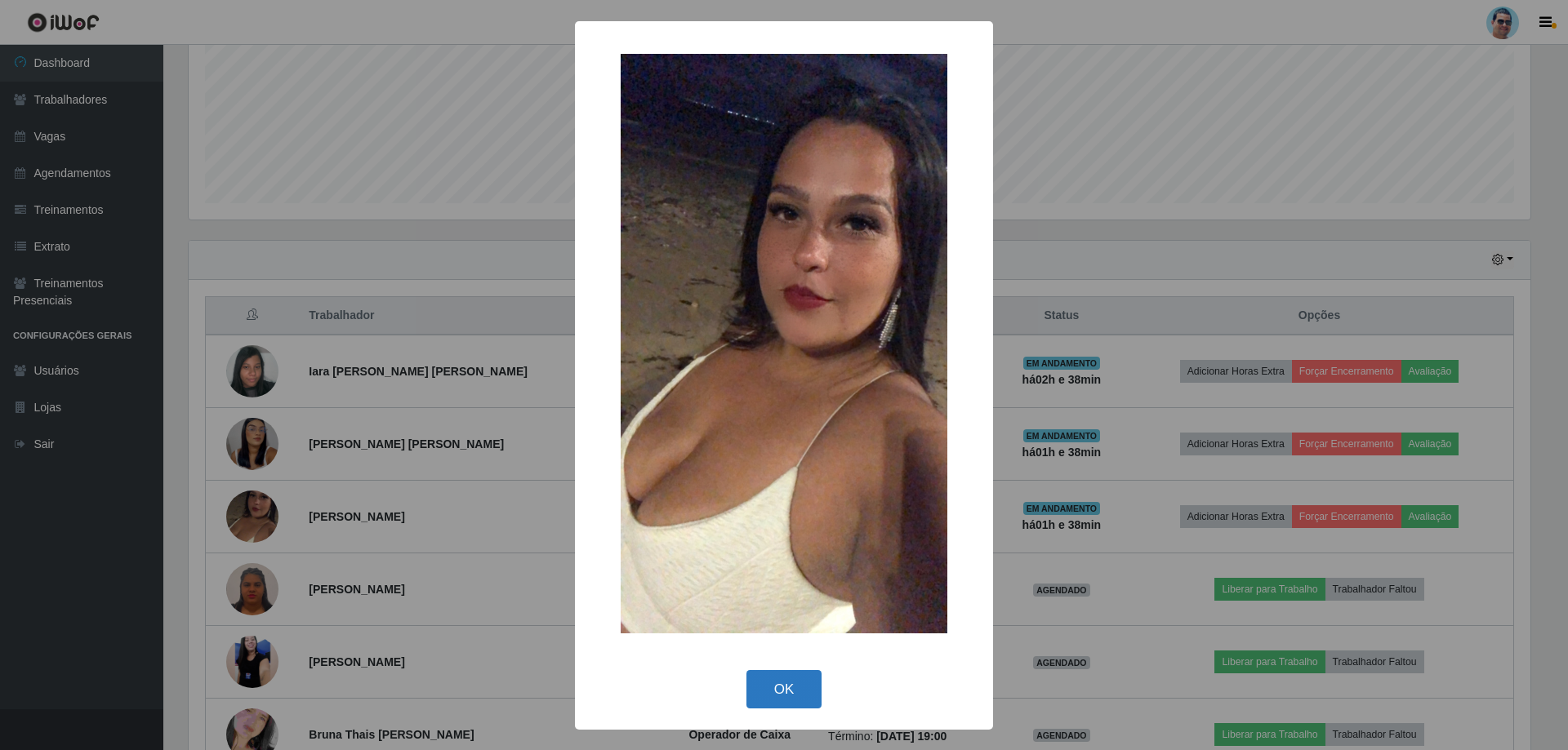
drag, startPoint x: 811, startPoint y: 685, endPoint x: 778, endPoint y: 653, distance: 46.0
click at [810, 684] on button "OK" at bounding box center [784, 689] width 76 height 38
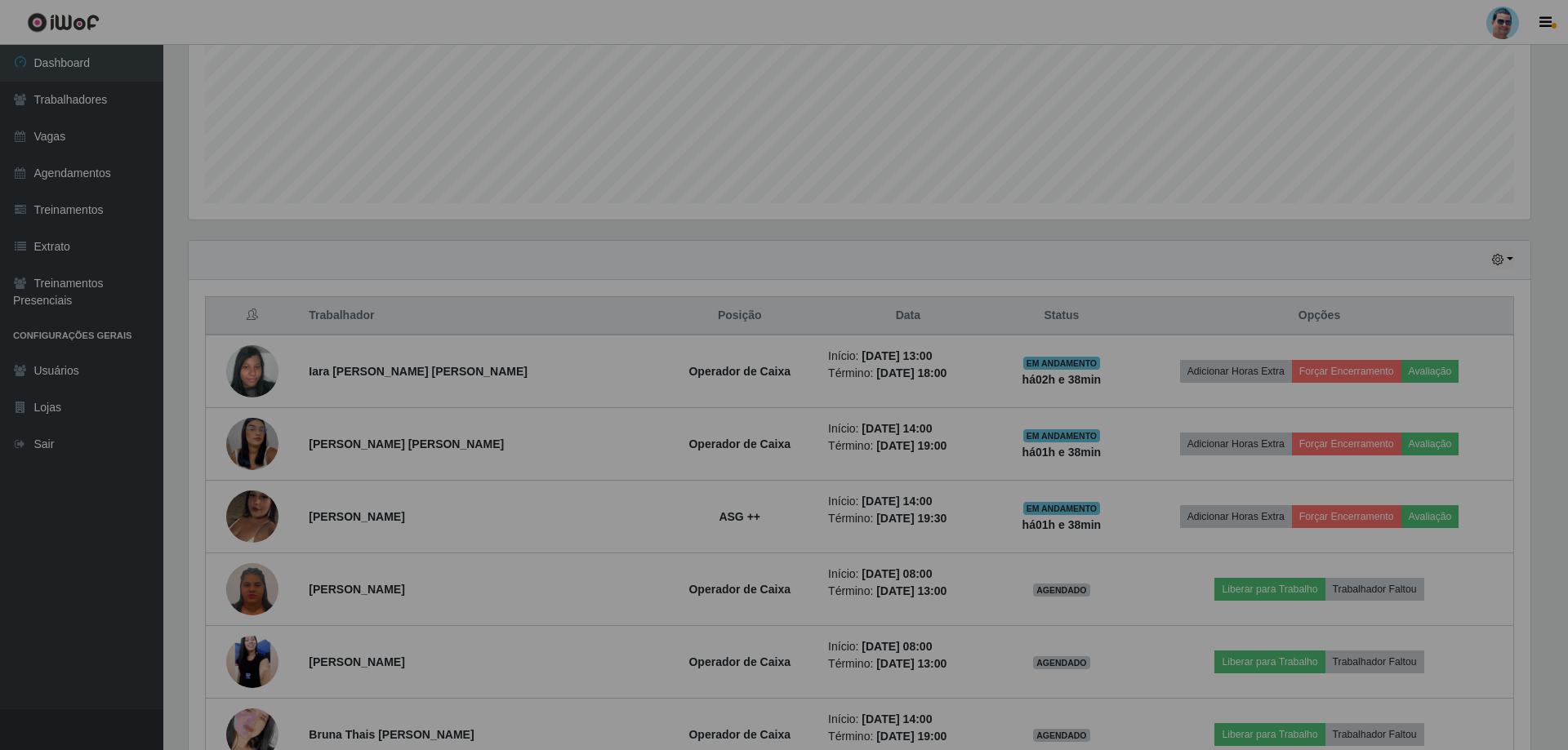
scroll to position [339, 1350]
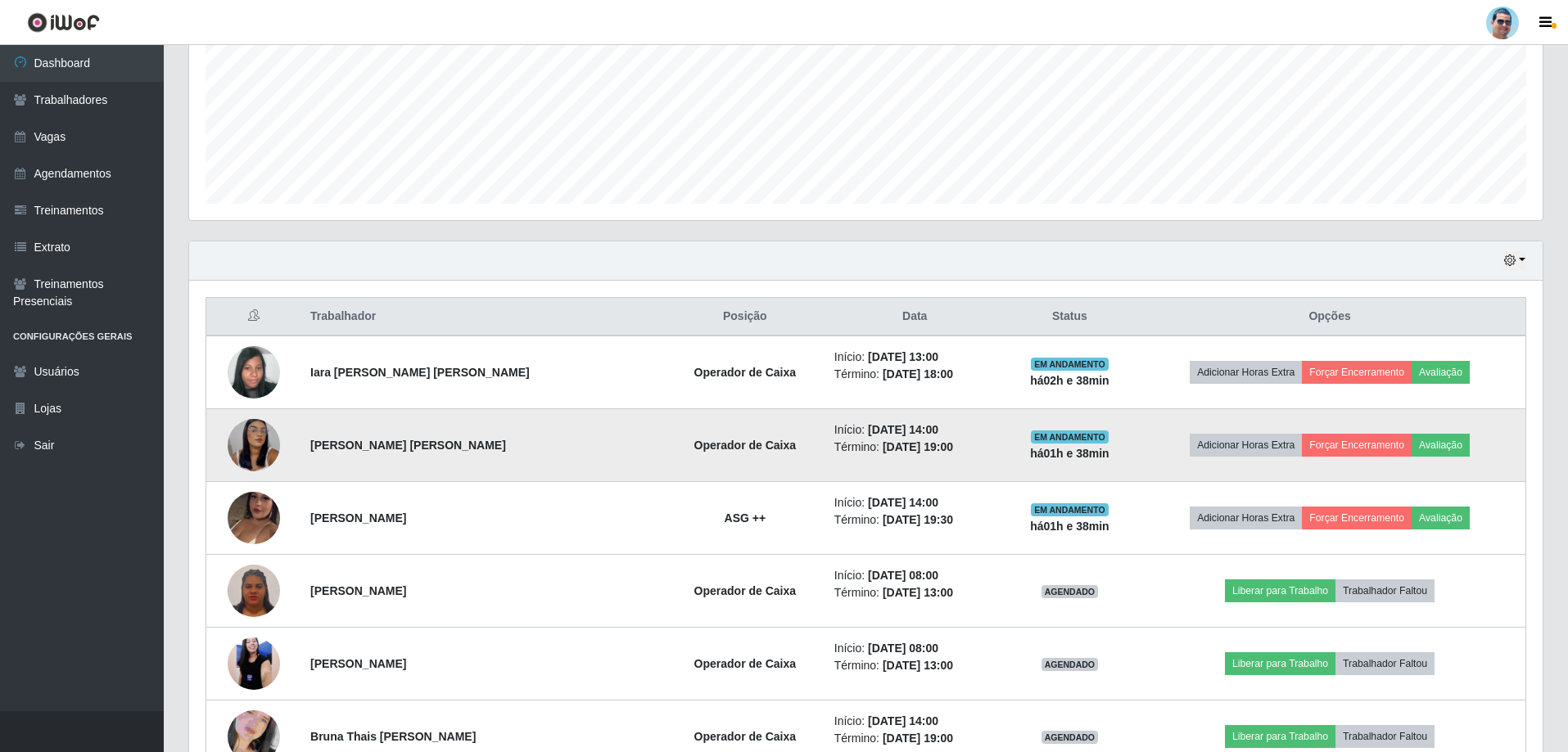
click at [276, 449] on img at bounding box center [254, 446] width 53 height 114
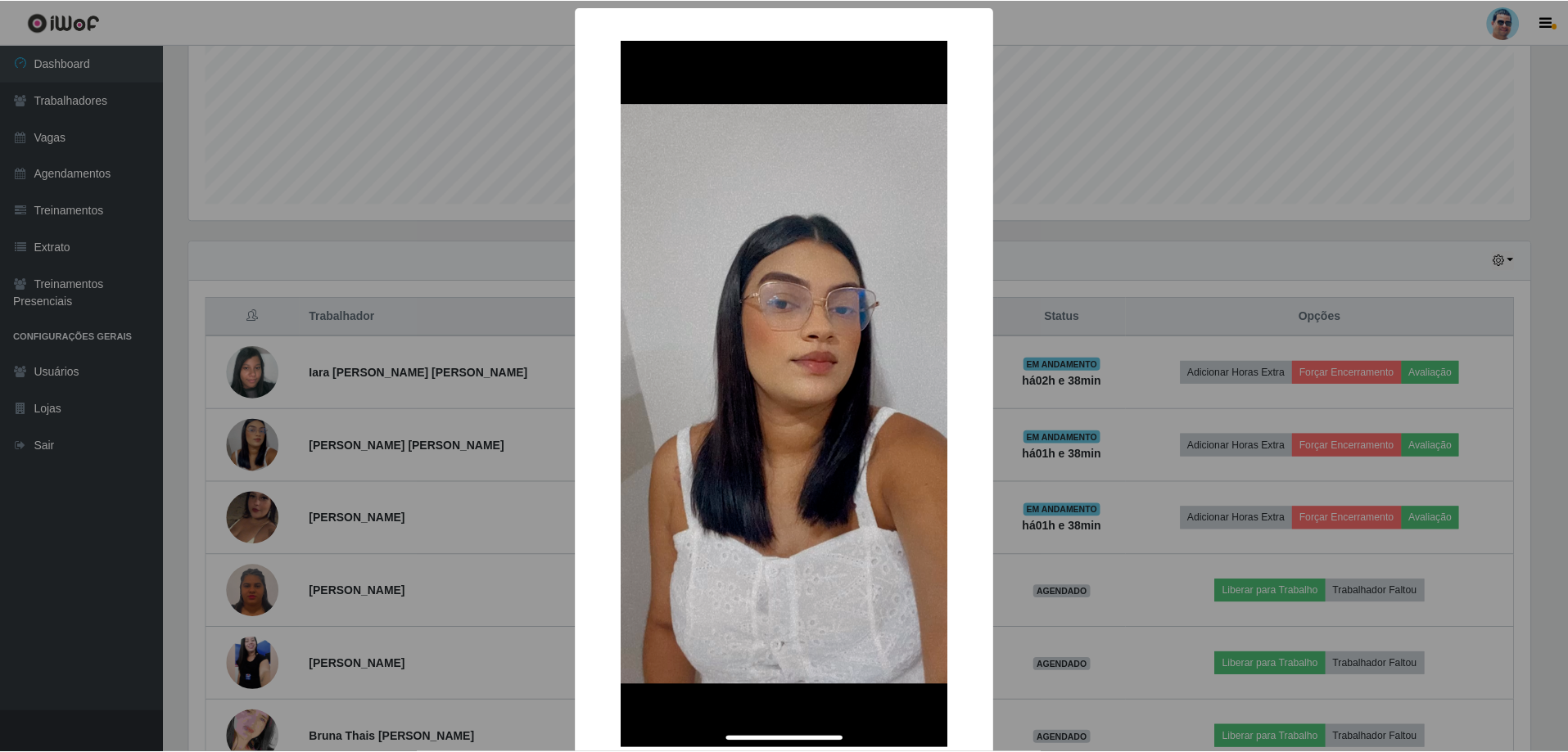
scroll to position [340, 1346]
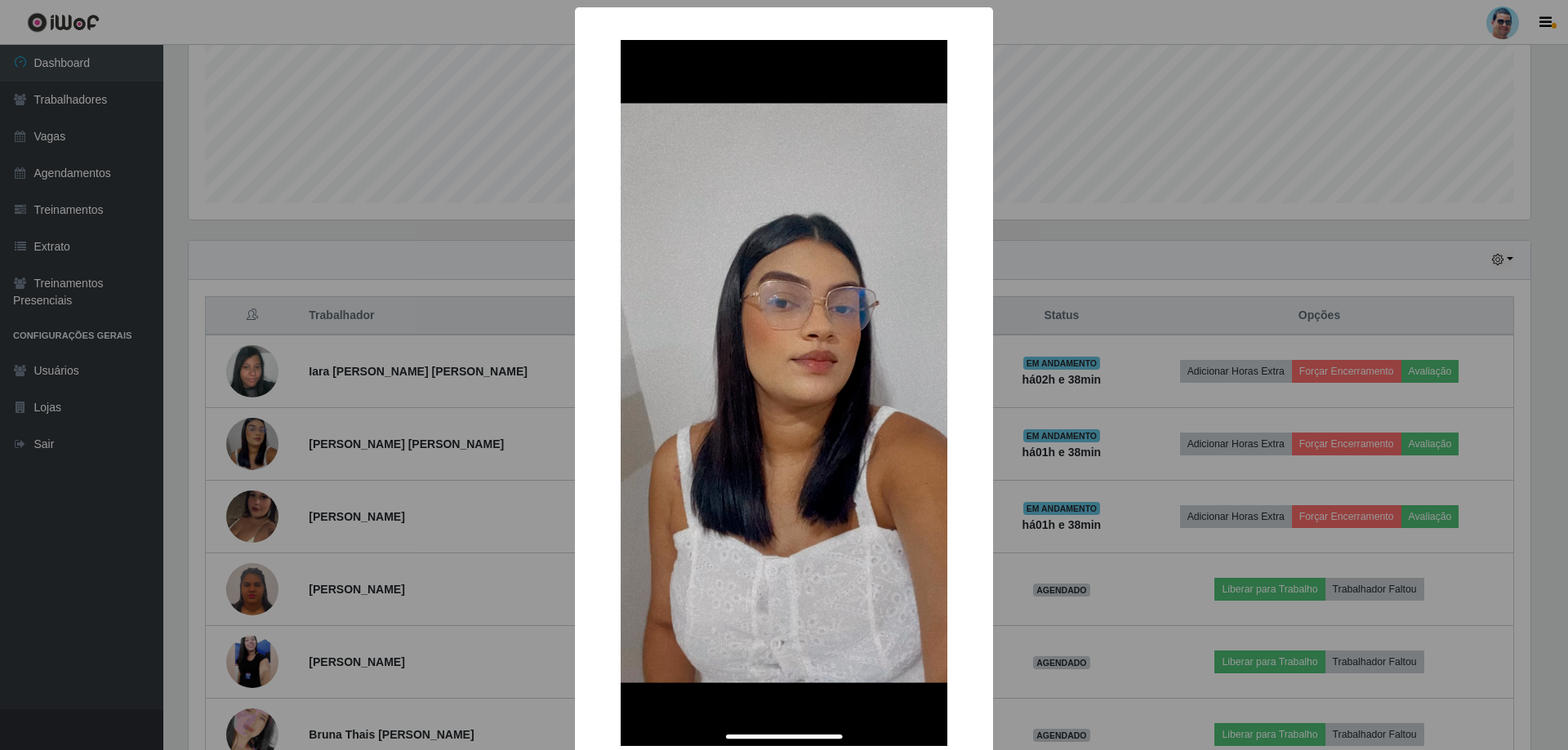
click at [463, 217] on div "× OK Cancel" at bounding box center [784, 375] width 1568 height 750
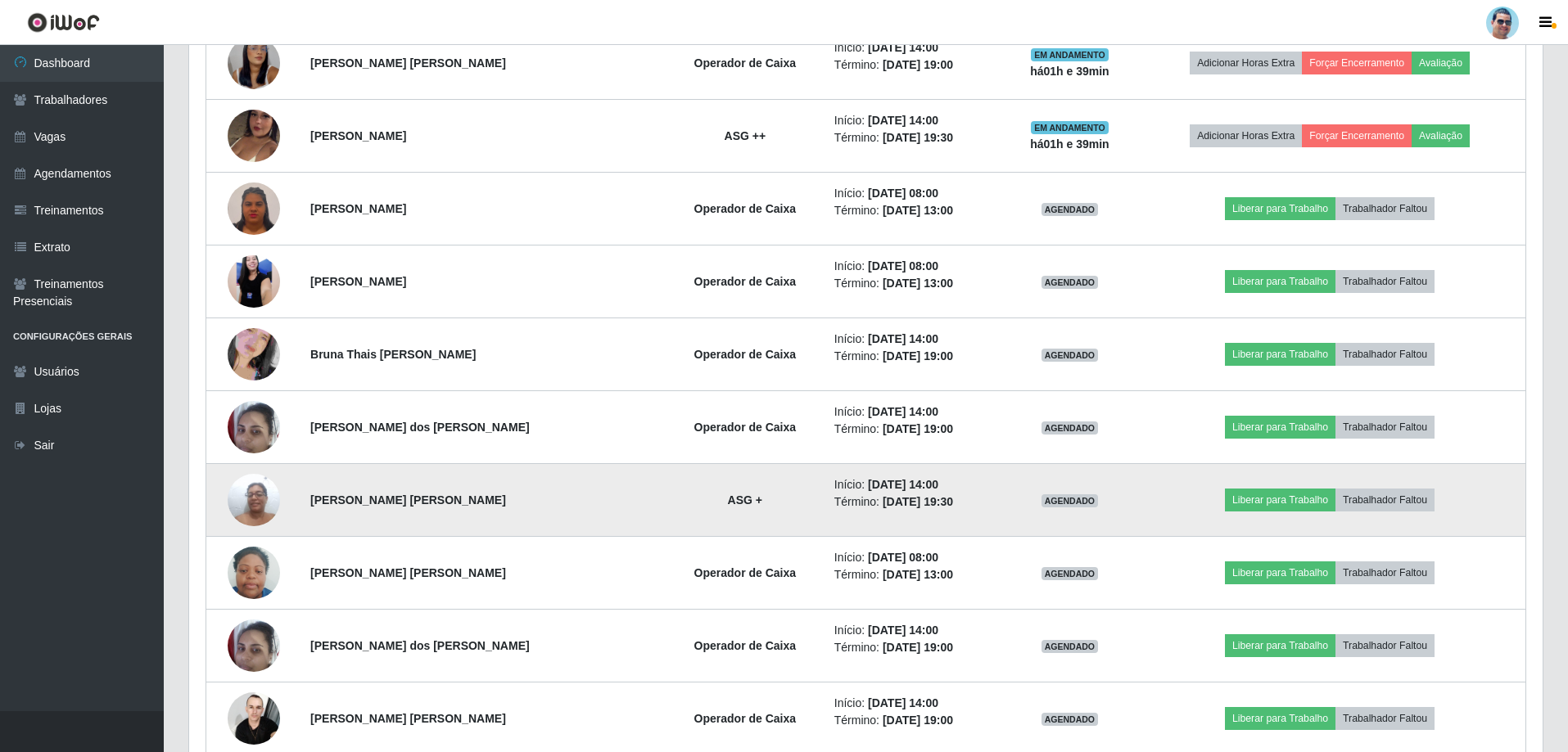
scroll to position [791, 0]
